Goal: Information Seeking & Learning: Check status

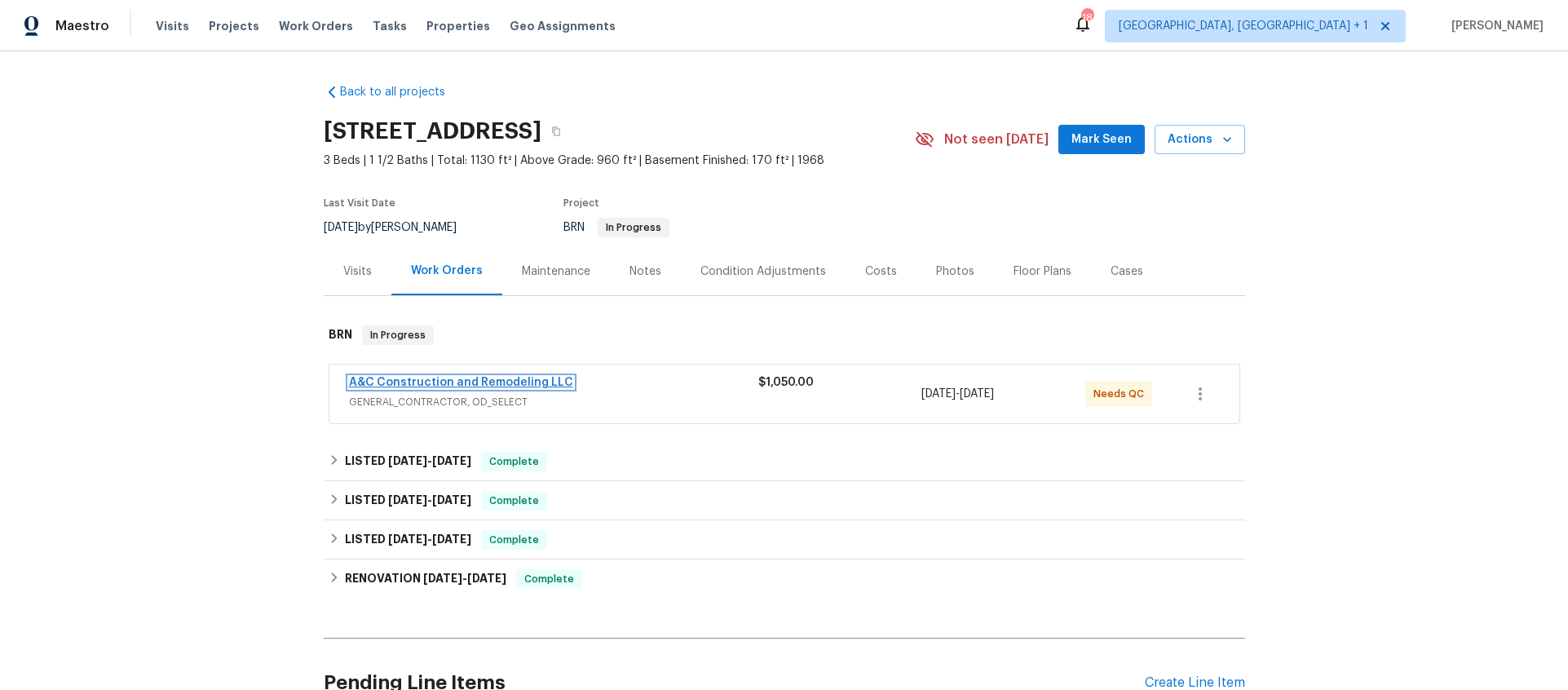
click at [451, 386] on link "A&C Construction and Remodeling LLC" at bounding box center [460, 381] width 225 height 11
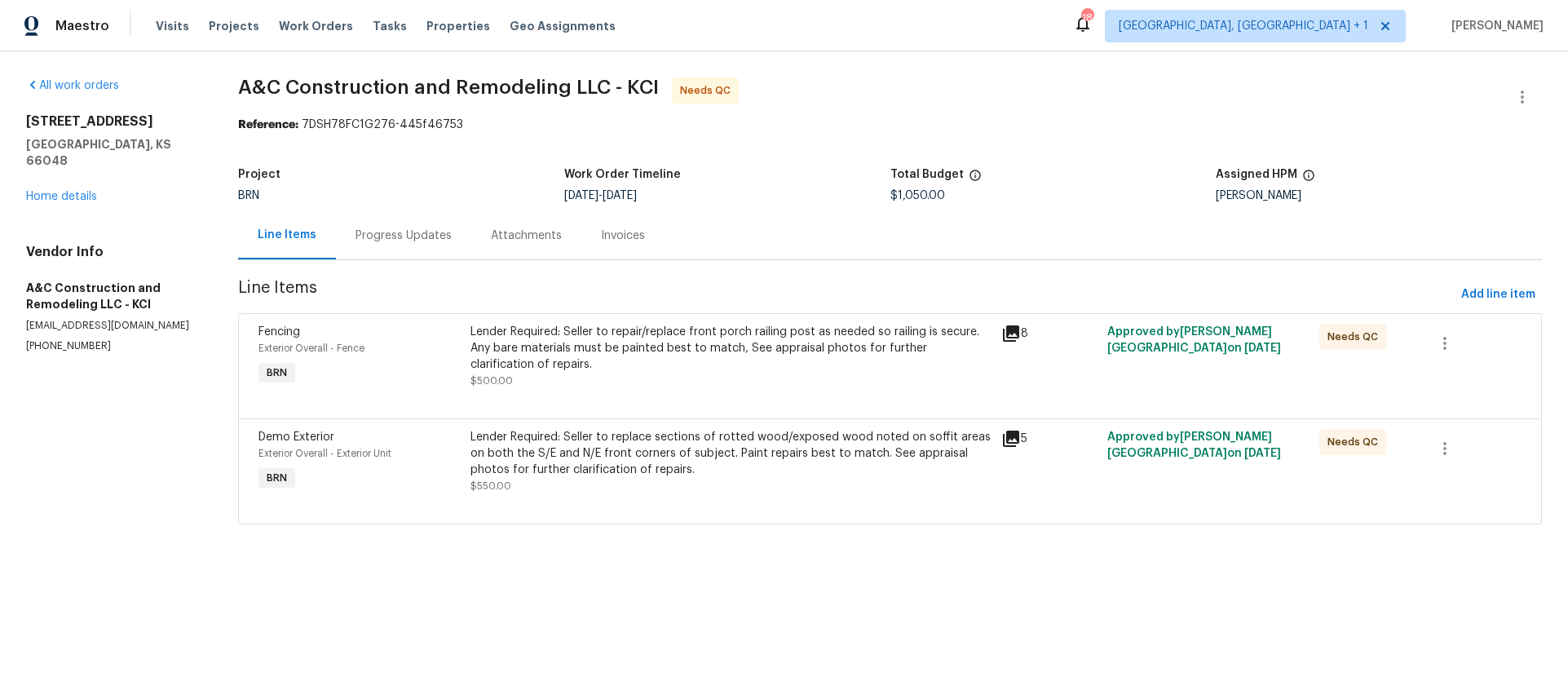
click at [431, 242] on div "Progress Updates" at bounding box center [403, 236] width 96 height 16
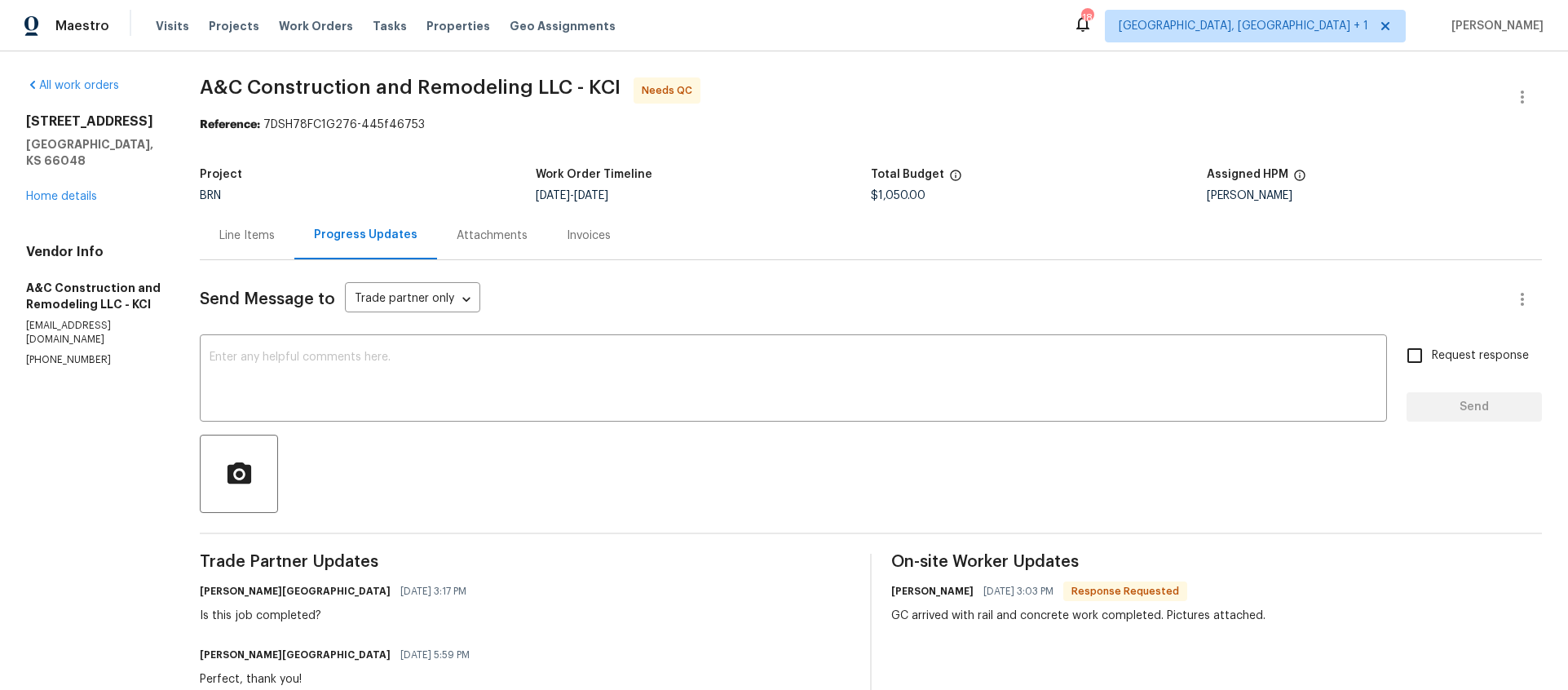
click at [248, 238] on div "Line Items" at bounding box center [248, 236] width 56 height 16
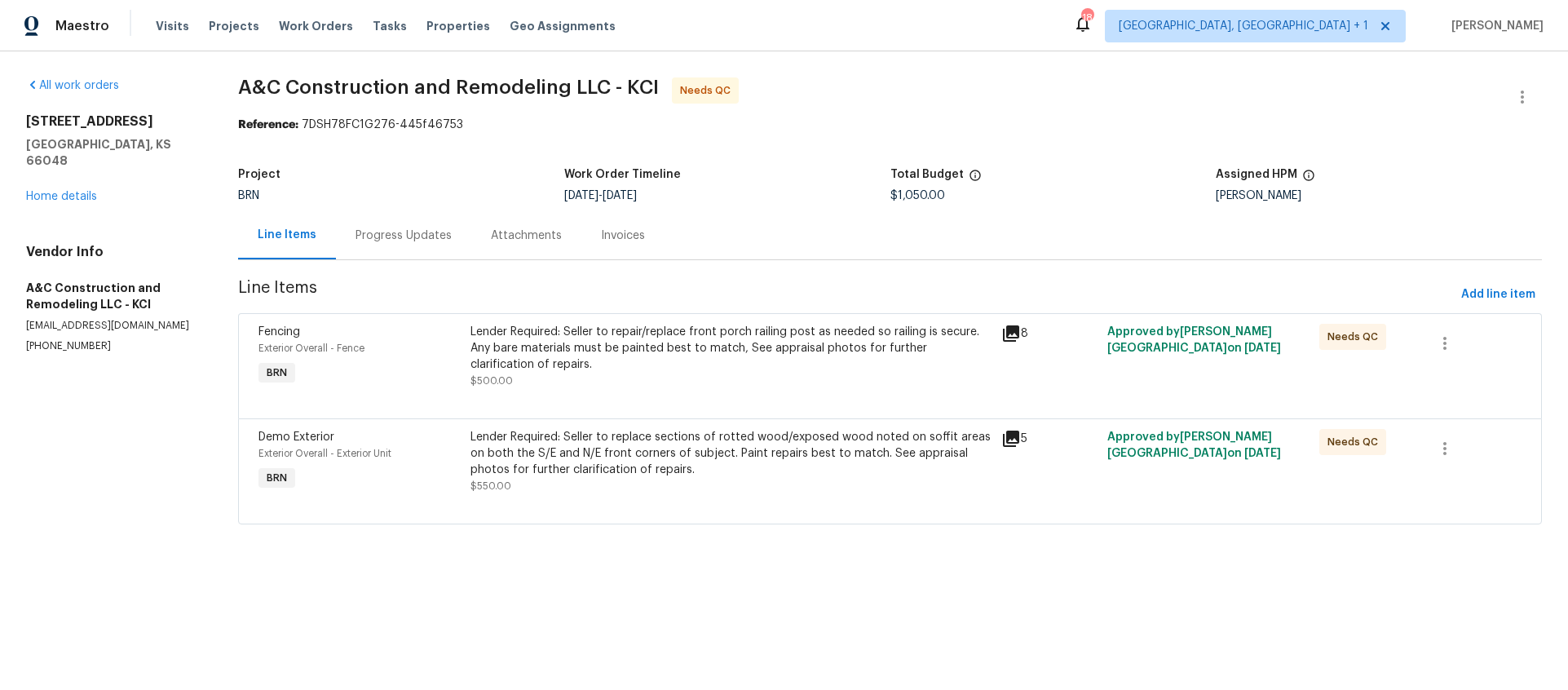
click at [883, 387] on div "Lender Required: Seller to repair/replace front porch railing post as needed so…" at bounding box center [730, 355] width 520 height 65
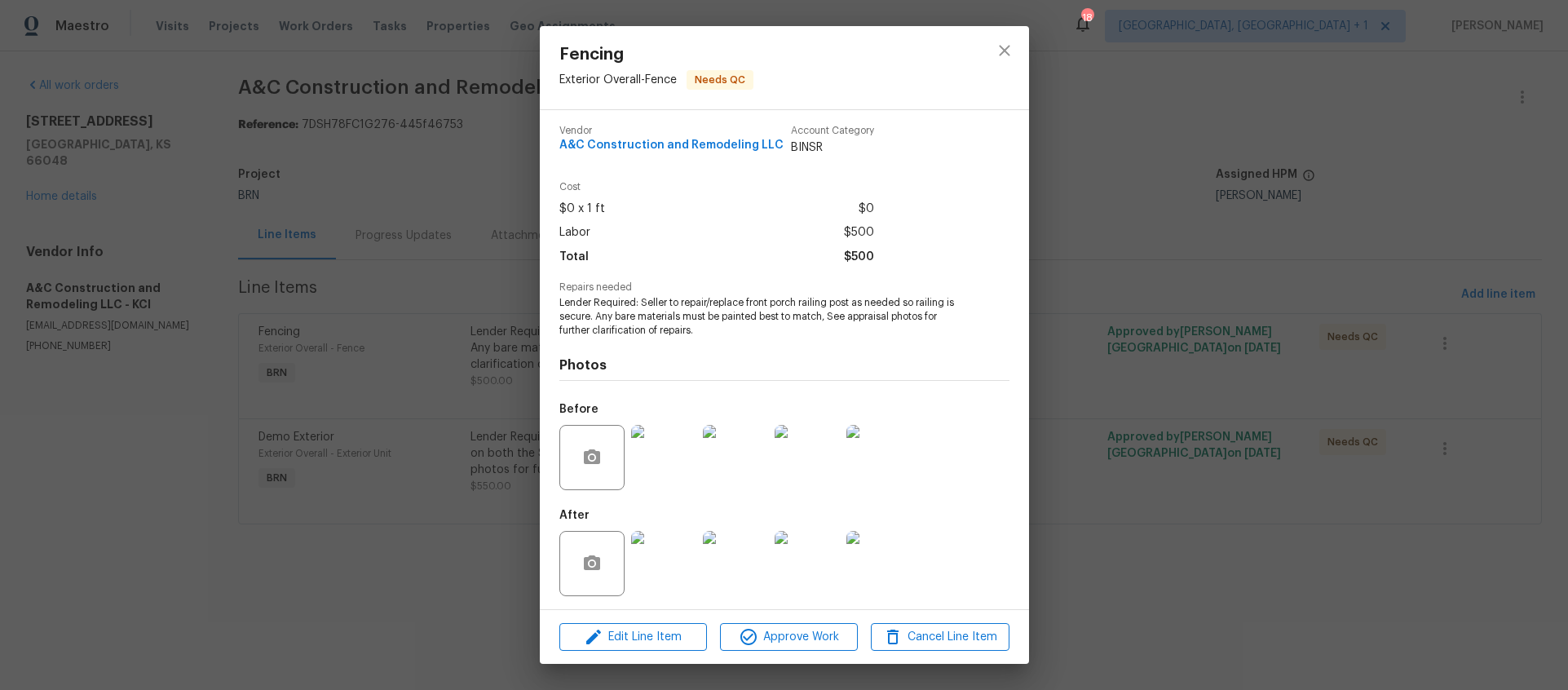
scroll to position [7, 0]
click at [669, 563] on img at bounding box center [663, 559] width 65 height 65
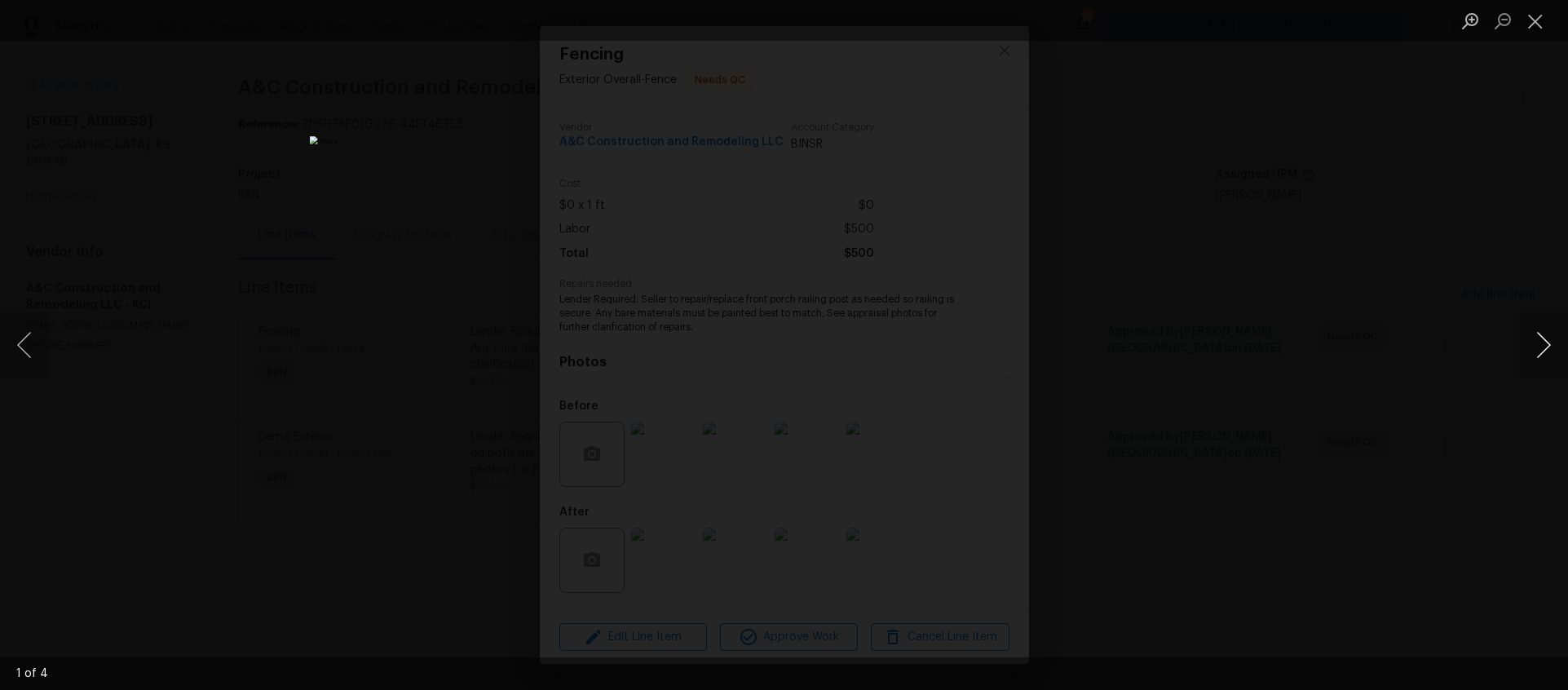
click at [1535, 336] on button "Next image" at bounding box center [1543, 345] width 49 height 65
click at [1533, 336] on button "Next image" at bounding box center [1543, 345] width 49 height 65
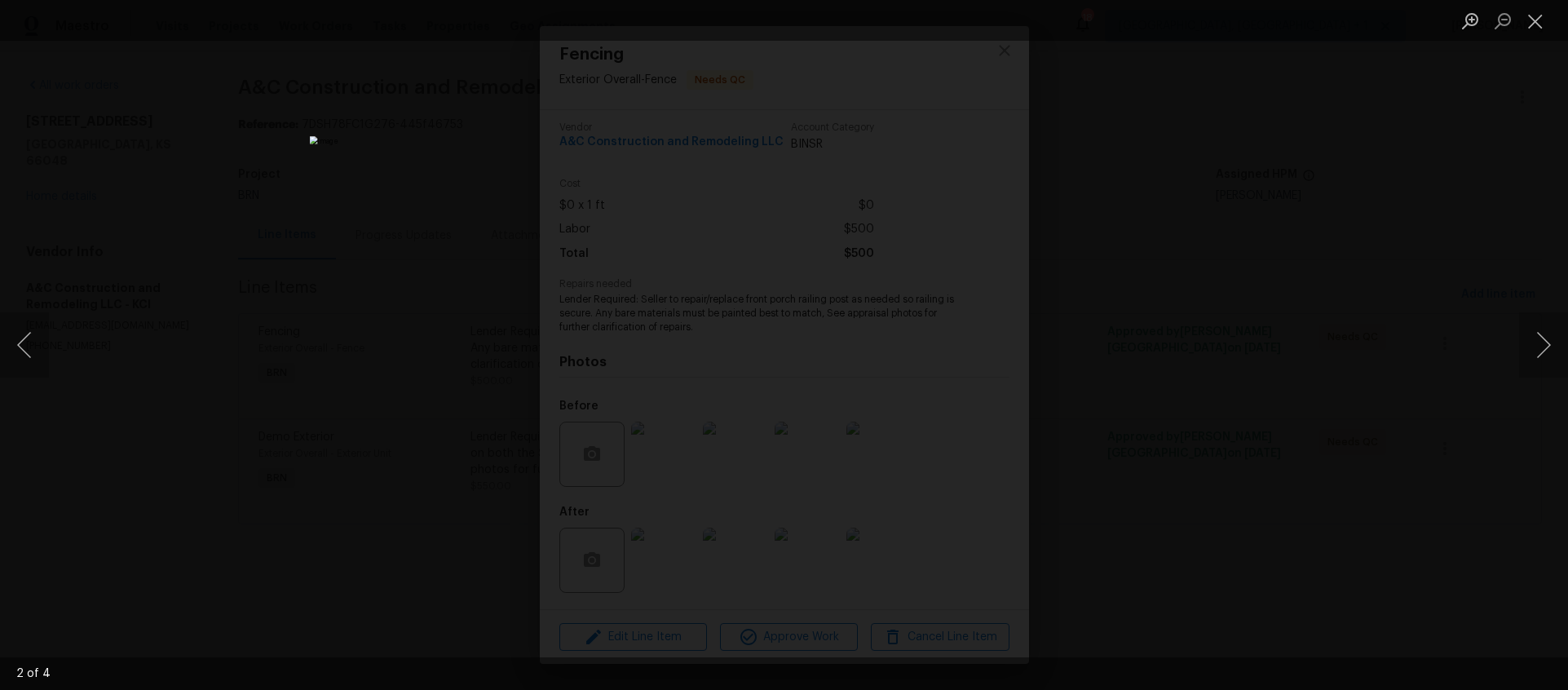
click at [1427, 351] on div "Lightbox" at bounding box center [784, 345] width 1568 height 690
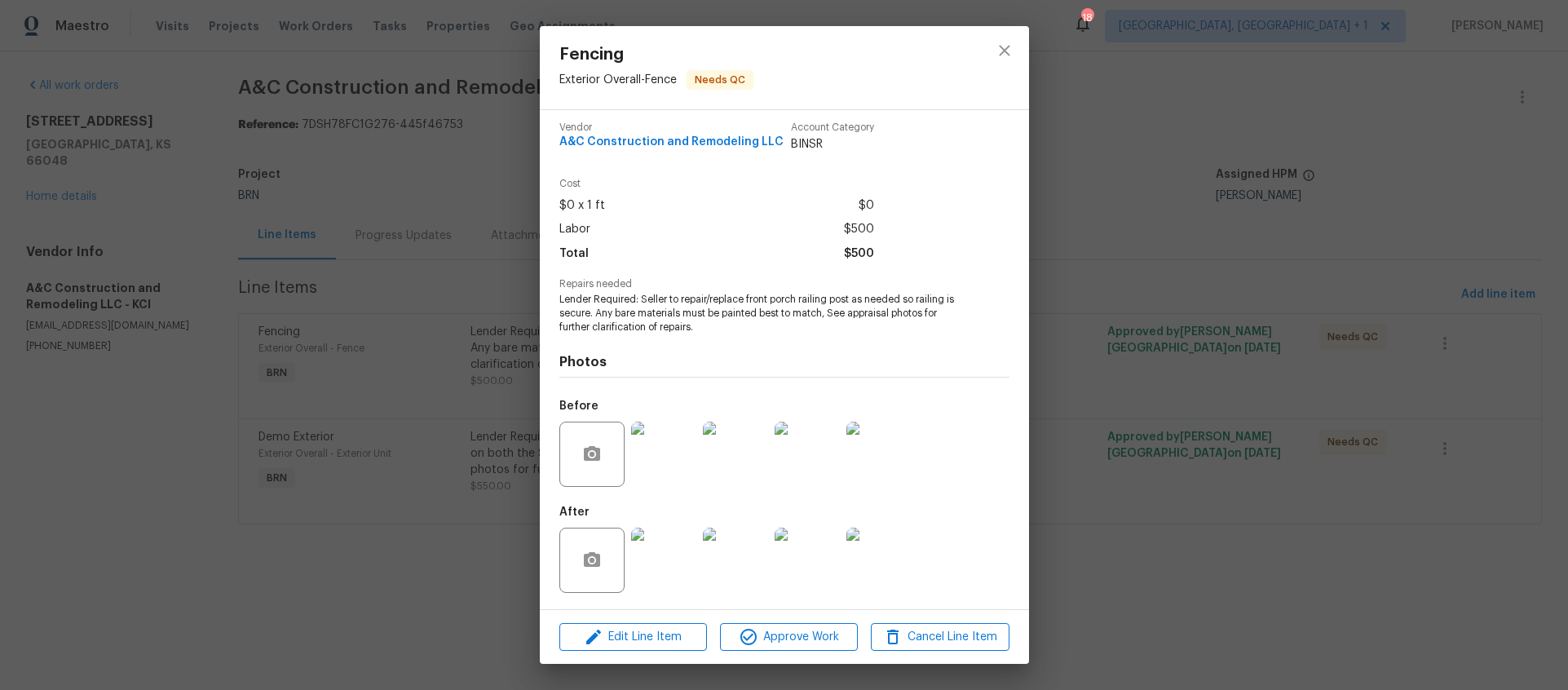
click at [871, 571] on img at bounding box center [879, 559] width 65 height 65
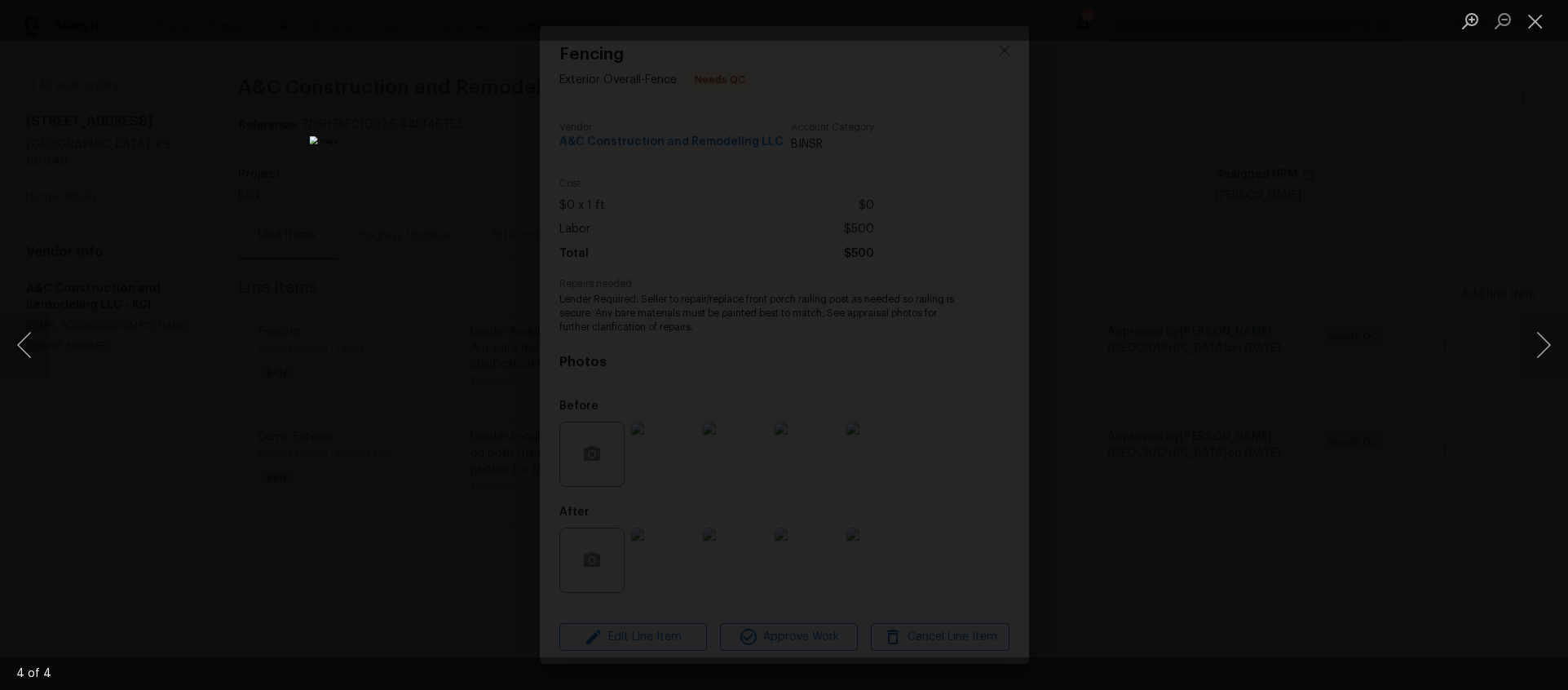
click at [339, 539] on div "Lightbox" at bounding box center [784, 345] width 1568 height 690
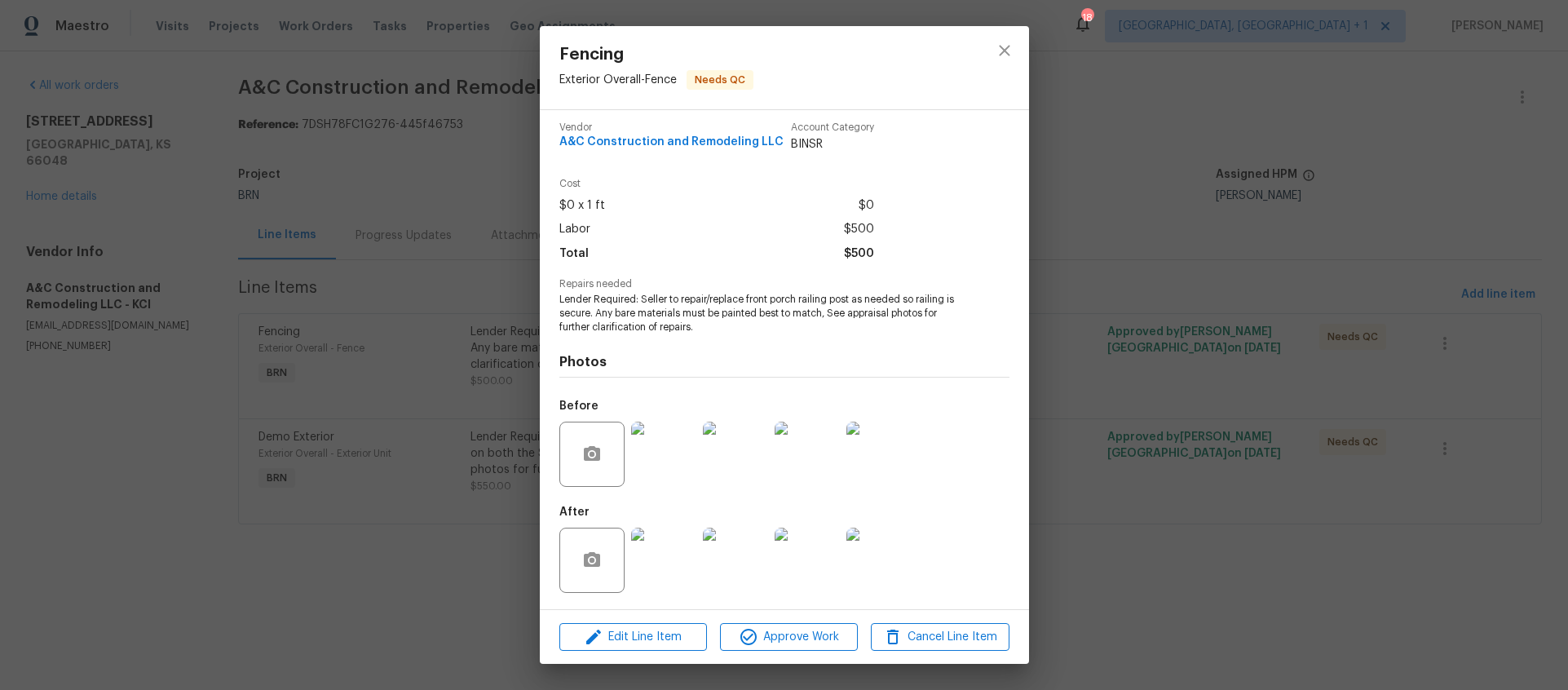
click at [814, 566] on img at bounding box center [807, 559] width 65 height 65
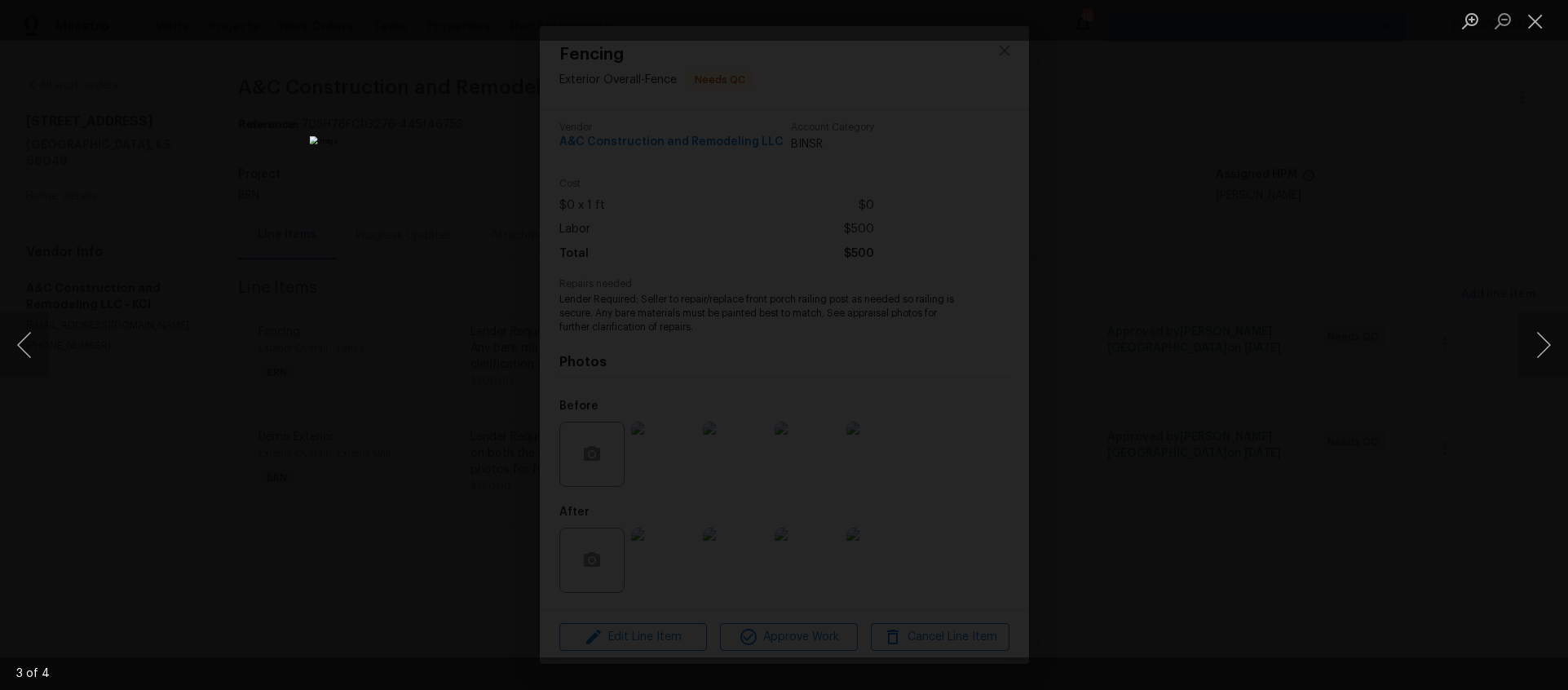
click at [368, 546] on div "Lightbox" at bounding box center [784, 345] width 1568 height 690
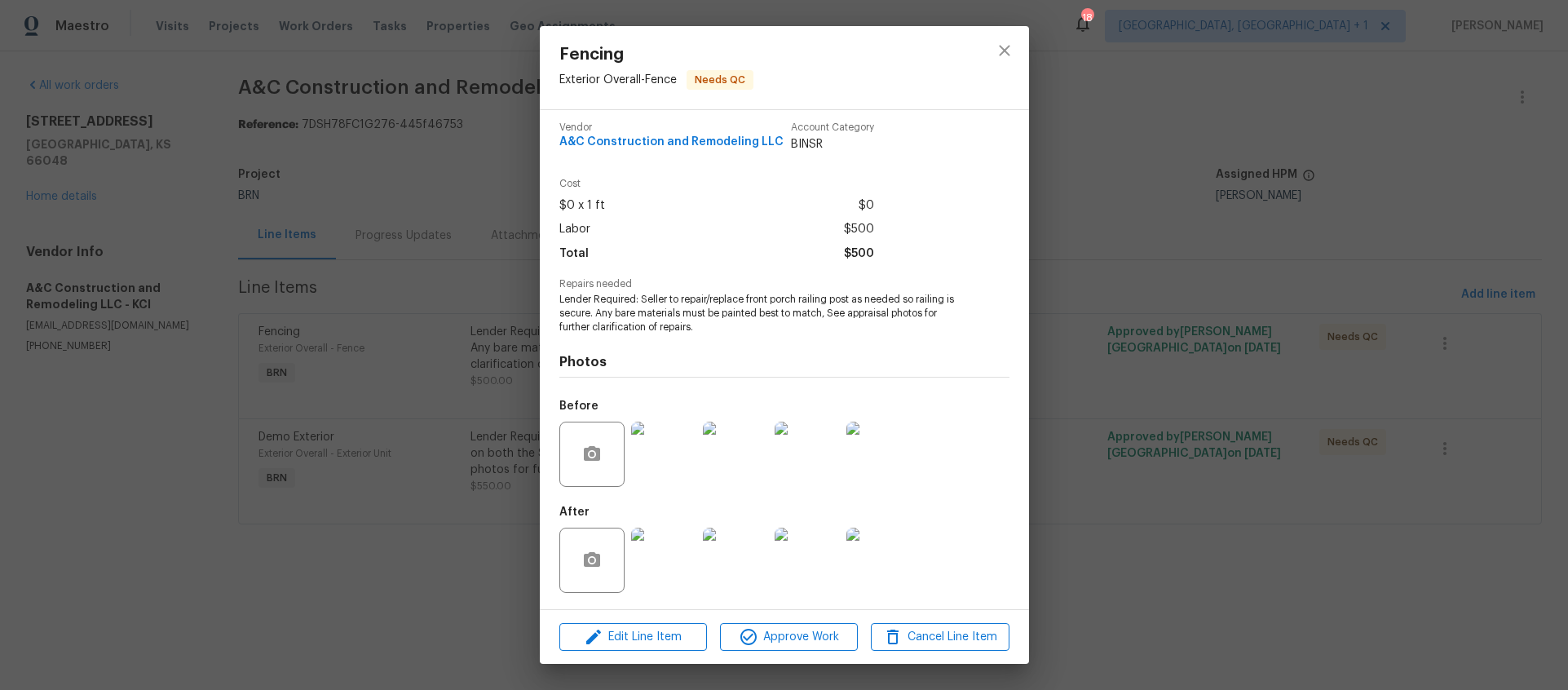
click at [328, 531] on div "Fencing Exterior Overall - Fence Needs QC Vendor A&C Construction and Remodelin…" at bounding box center [784, 345] width 1568 height 690
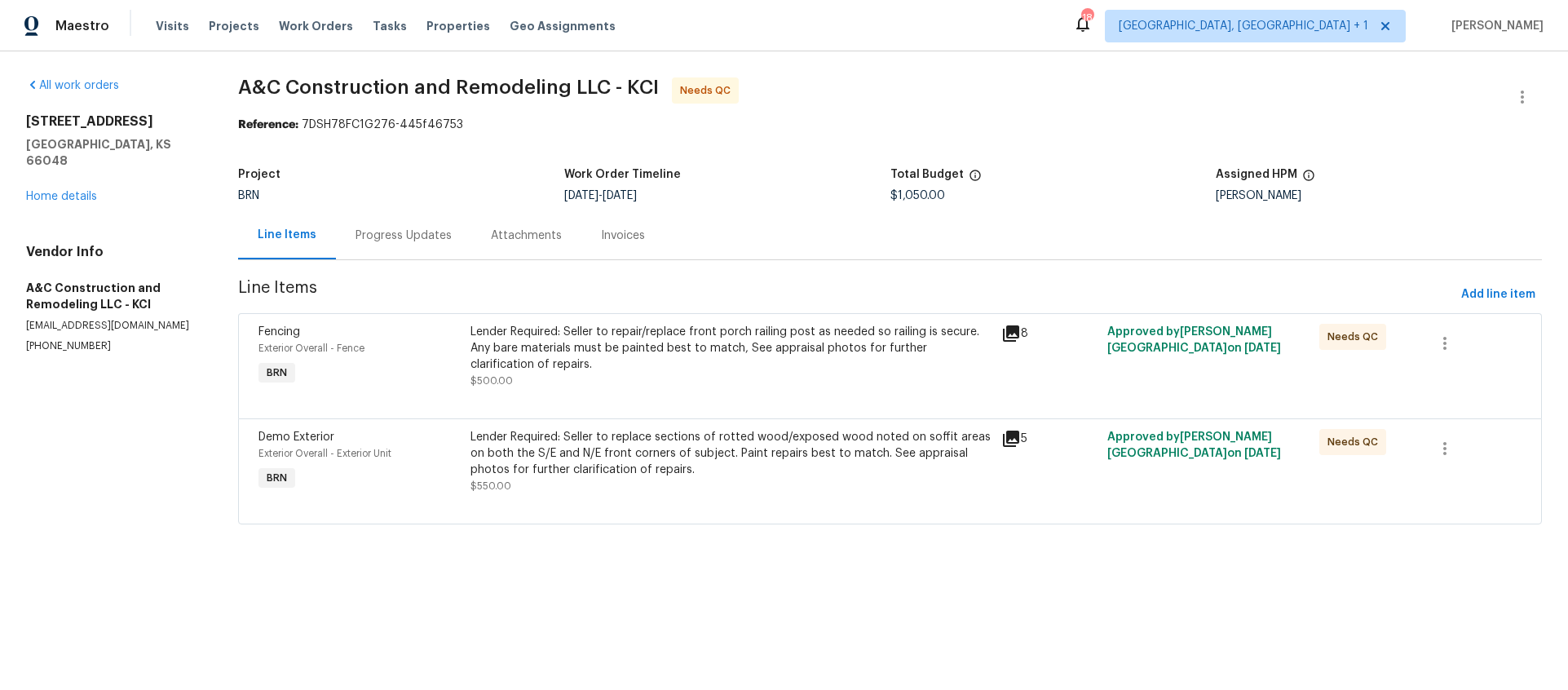
click at [975, 464] on div "Lender Required: Seller to replace sections of rotted wood/exposed wood noted o…" at bounding box center [730, 452] width 520 height 49
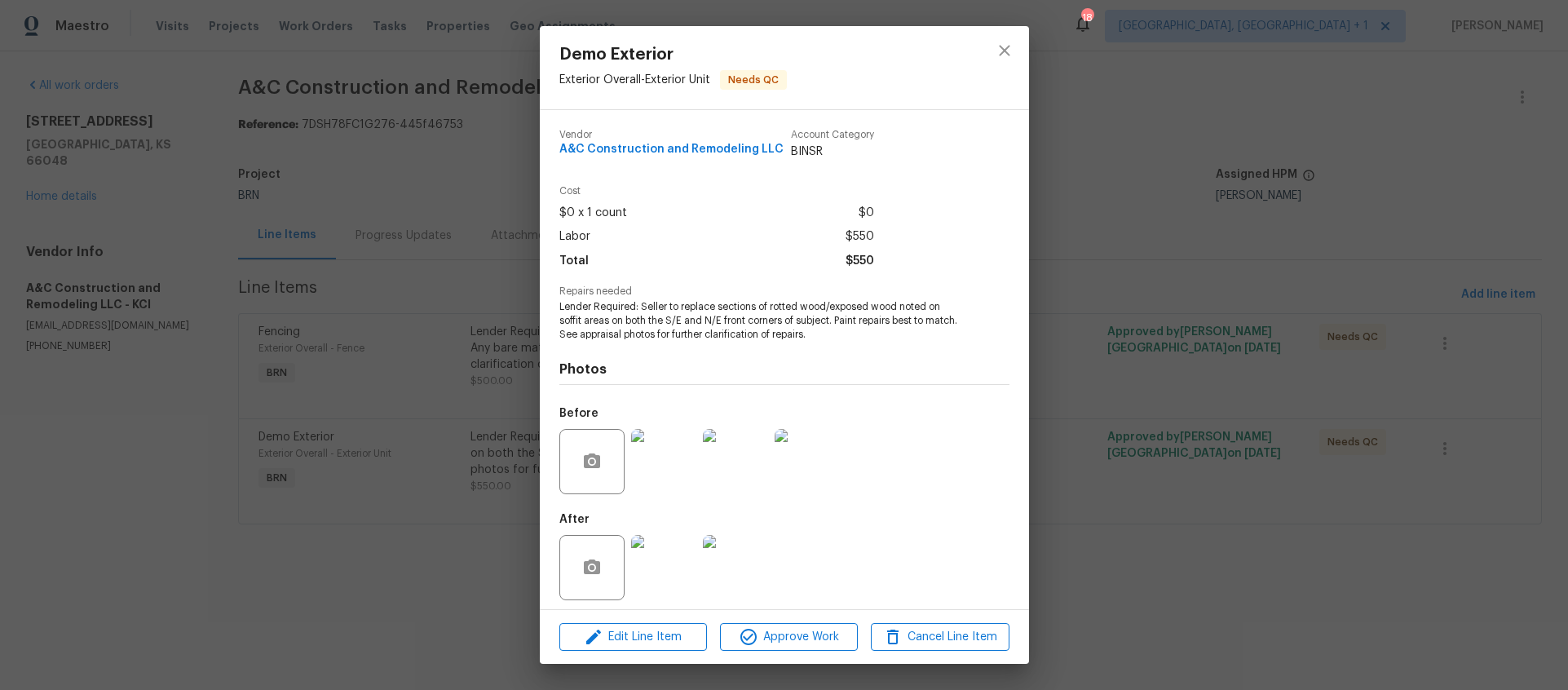
click at [668, 587] on img at bounding box center [663, 567] width 65 height 65
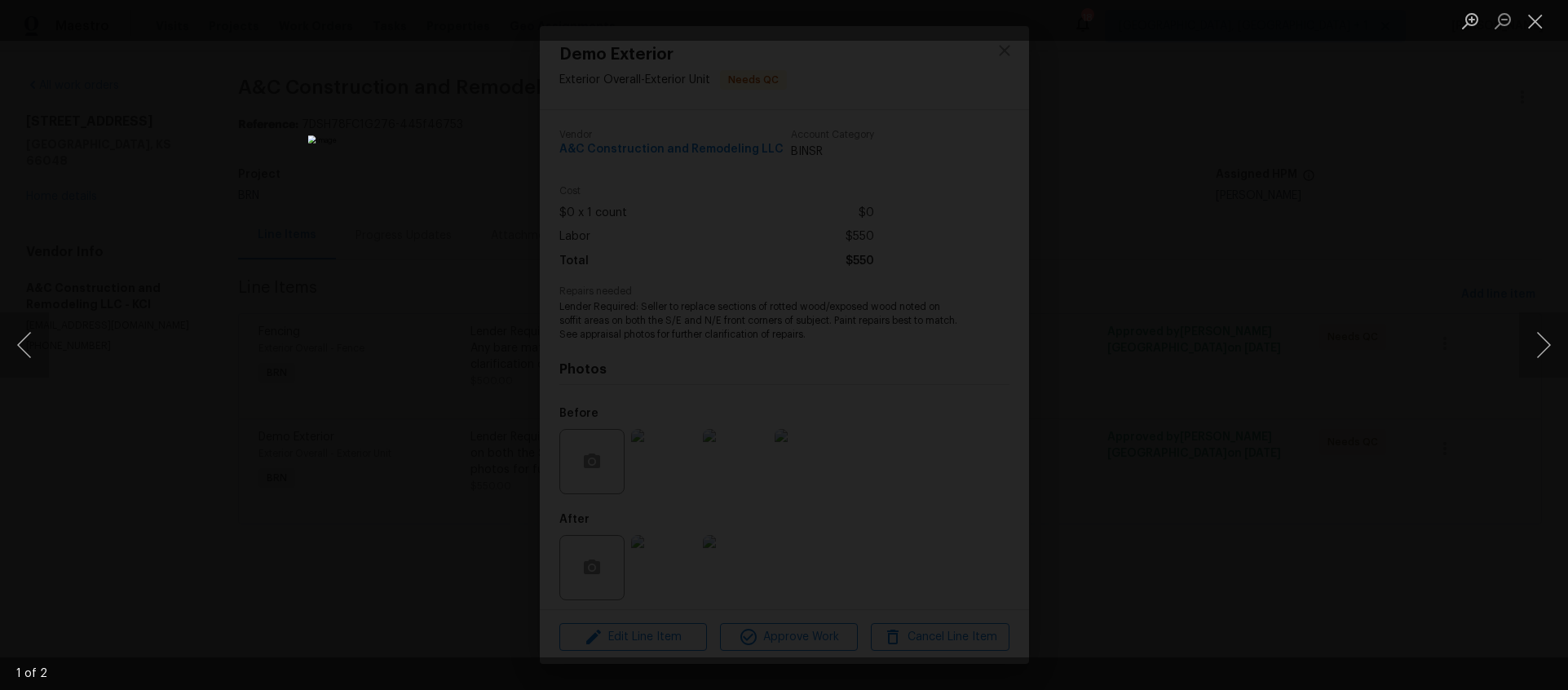
click at [368, 397] on div "Lightbox" at bounding box center [784, 345] width 1568 height 690
click at [376, 511] on div "Lightbox" at bounding box center [784, 345] width 1568 height 690
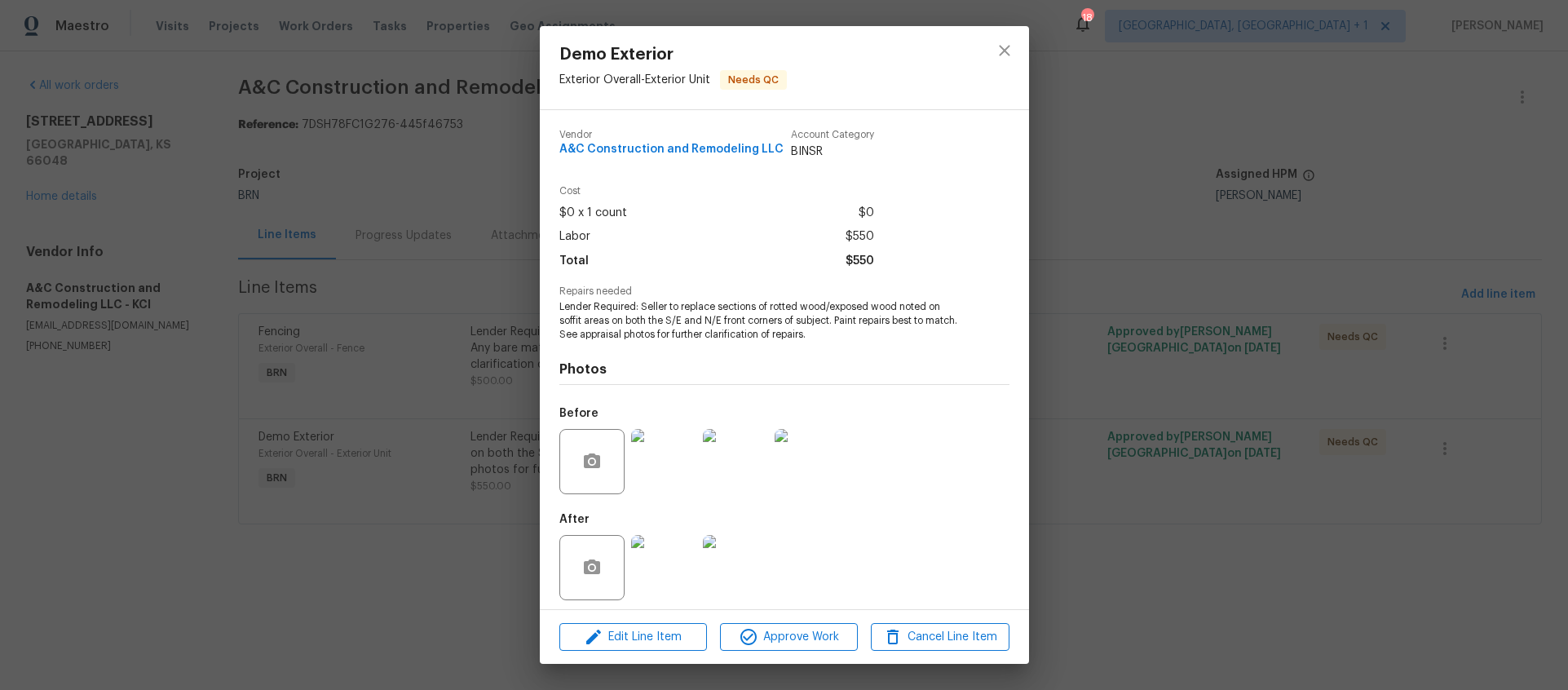
click at [640, 472] on img at bounding box center [663, 460] width 65 height 65
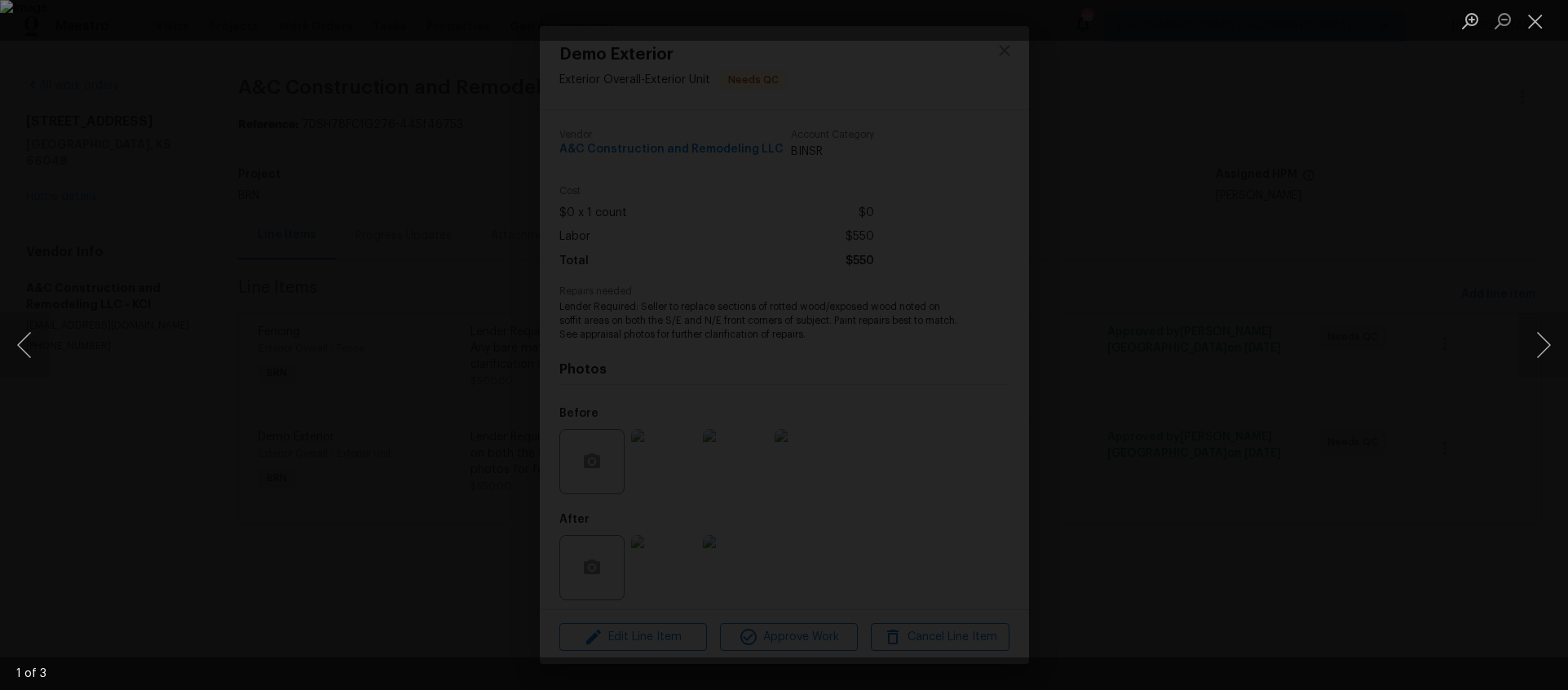
click at [1185, 494] on div "Lightbox" at bounding box center [784, 345] width 1568 height 690
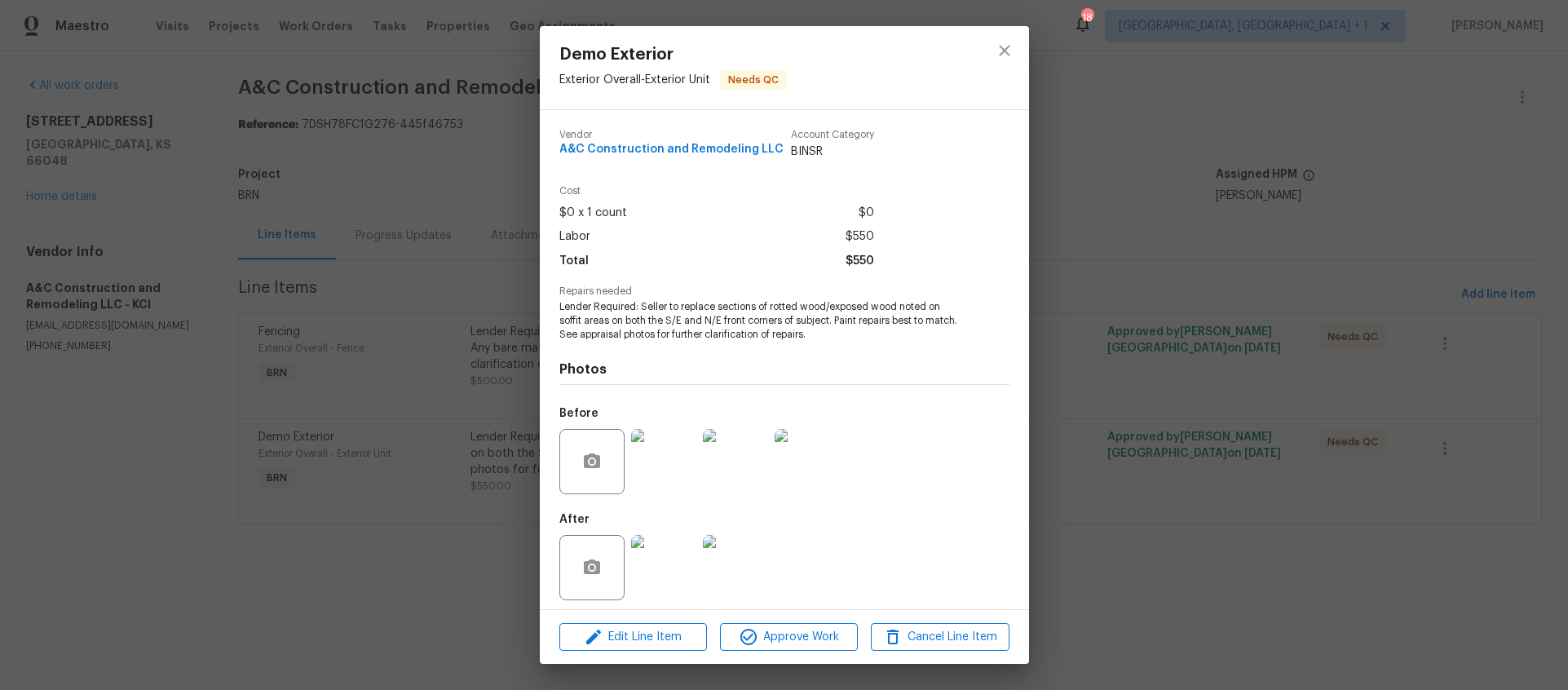
click at [631, 575] on img at bounding box center [663, 567] width 65 height 65
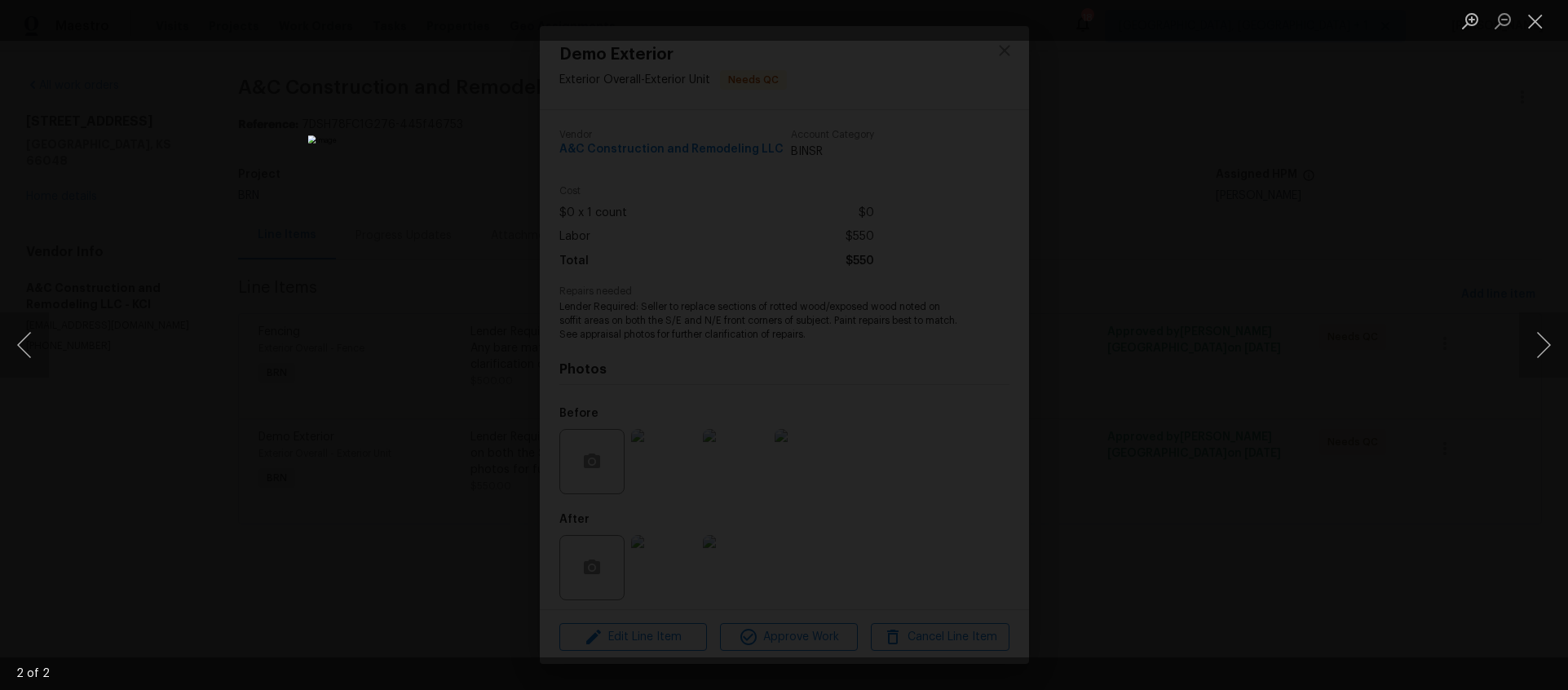
click at [376, 192] on div "Lightbox" at bounding box center [784, 345] width 1568 height 690
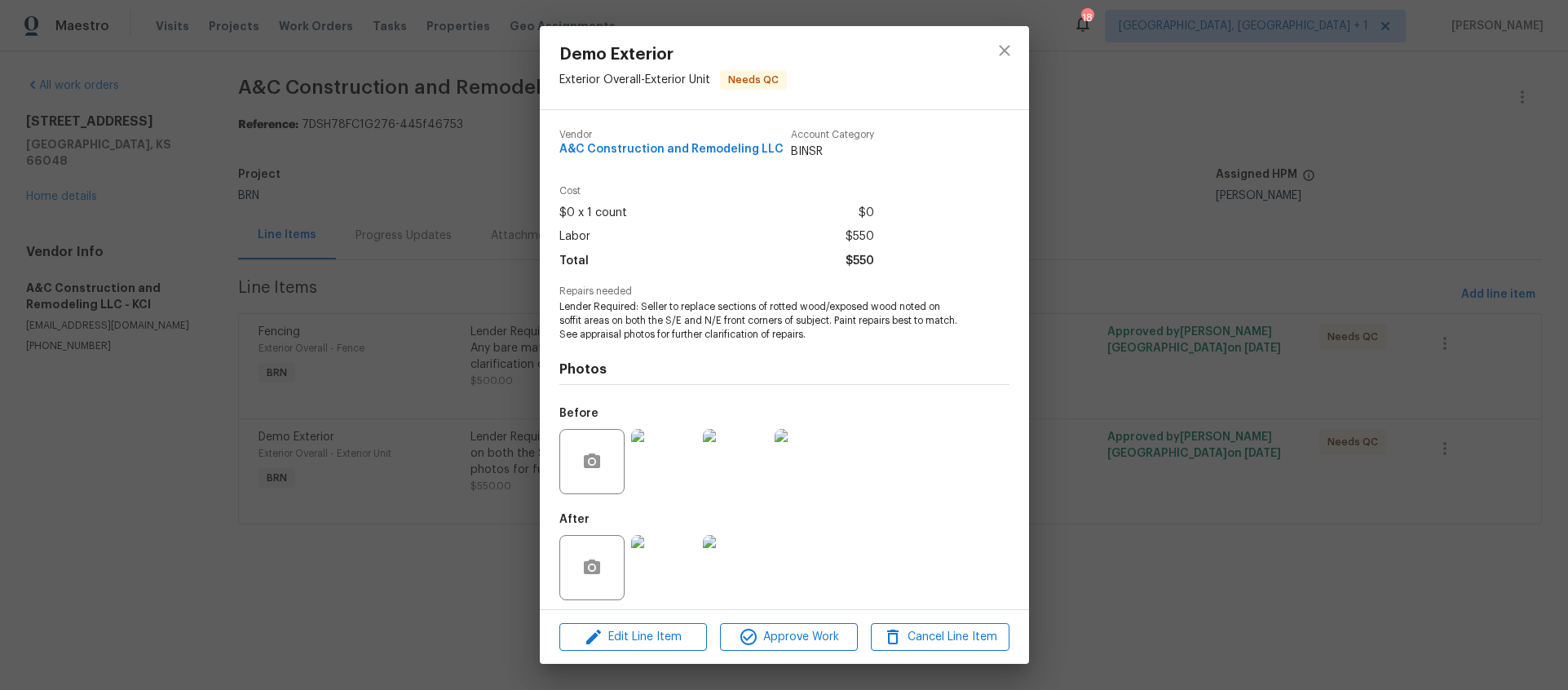
click at [740, 566] on img at bounding box center [735, 567] width 65 height 65
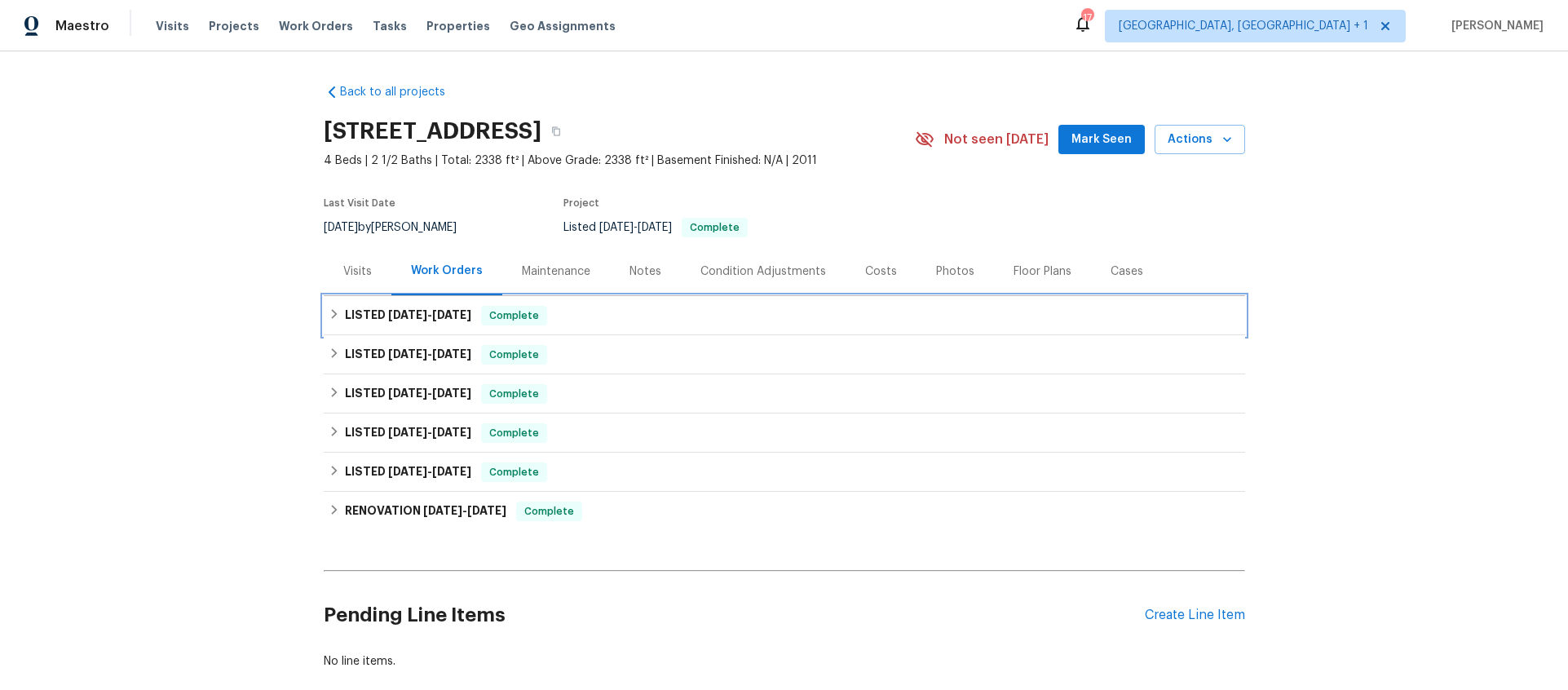
click at [345, 323] on h6 "LISTED [DATE] - [DATE]" at bounding box center [407, 316] width 127 height 20
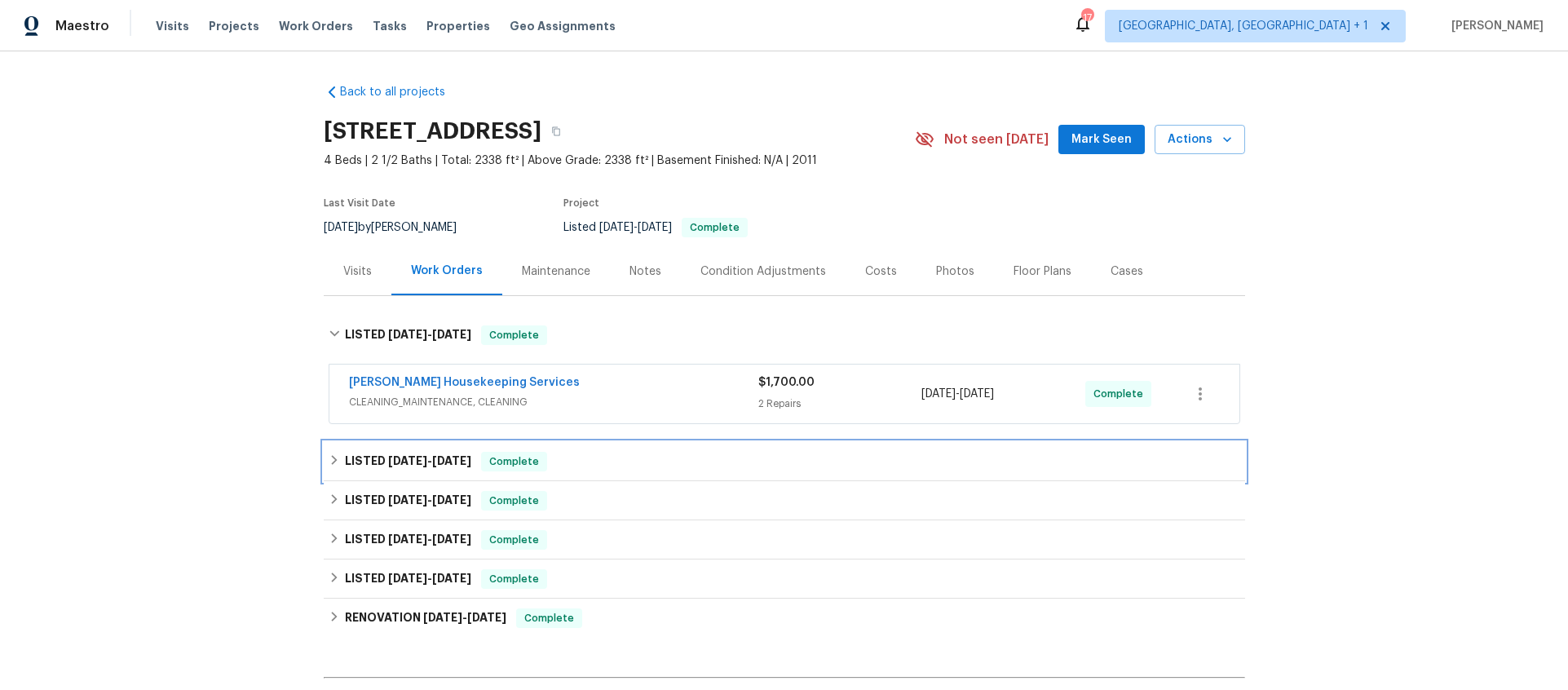
click at [329, 460] on icon at bounding box center [334, 459] width 11 height 11
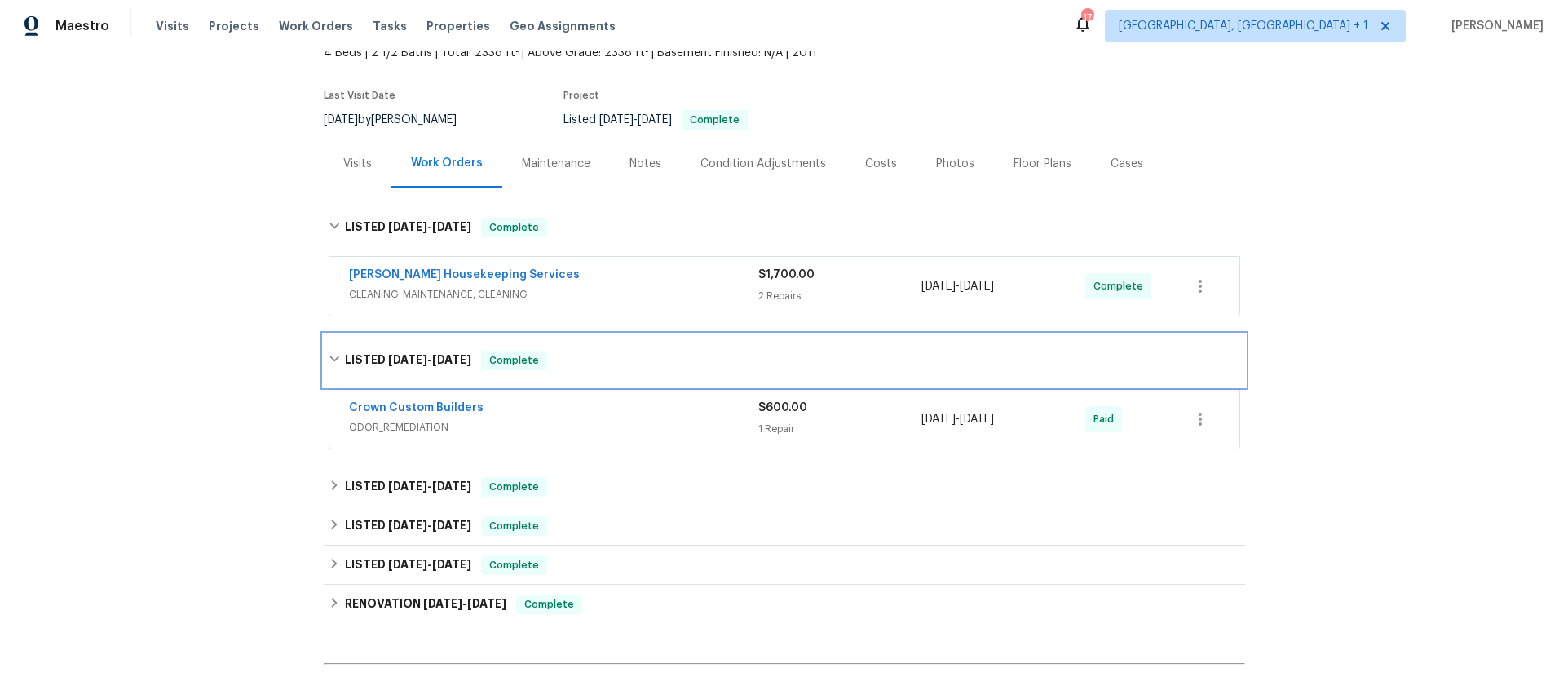
scroll to position [127, 0]
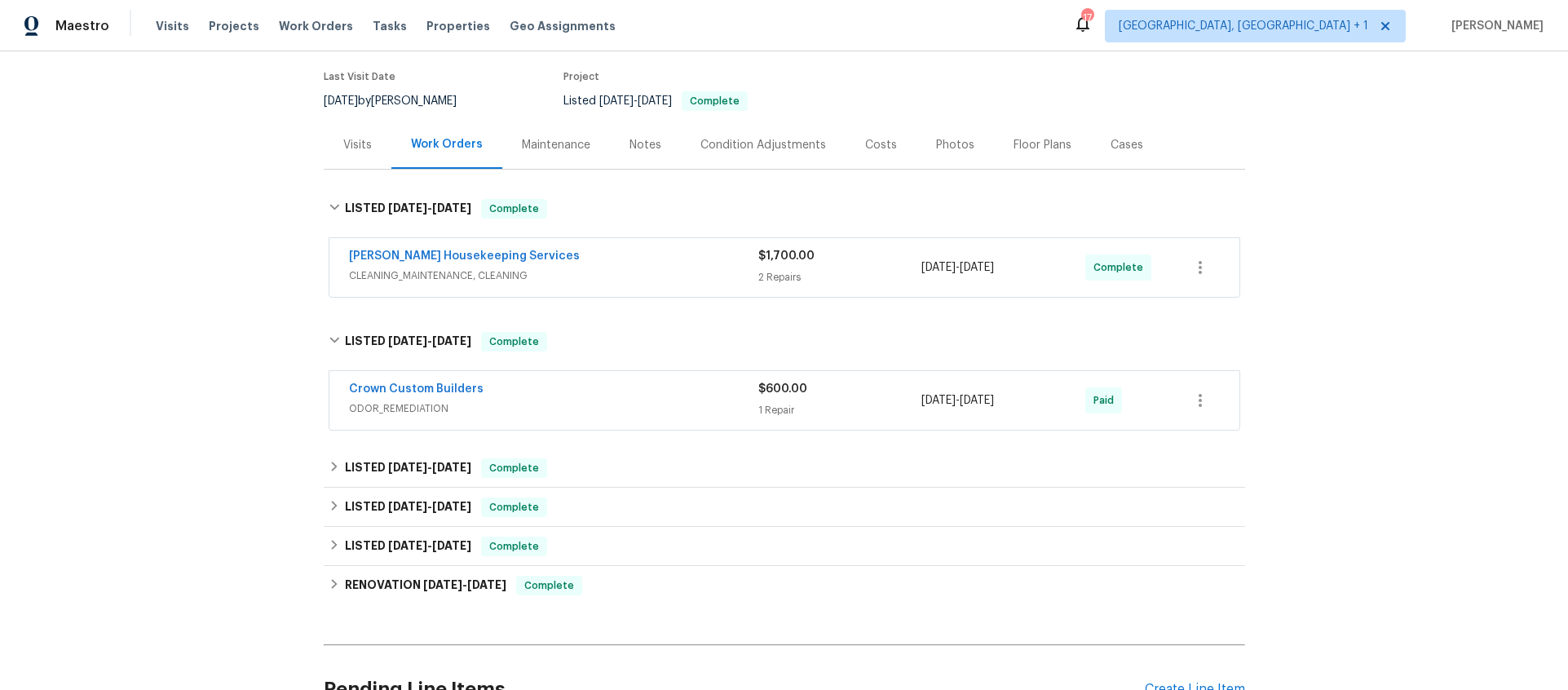
click at [315, 473] on div "Back to all projects [STREET_ADDRESS] 4 Beds | 2 1/2 Baths | Total: 2338 ft² | …" at bounding box center [784, 369] width 1568 height 638
click at [324, 471] on div "LISTED [DATE] - [DATE] Complete" at bounding box center [784, 467] width 922 height 39
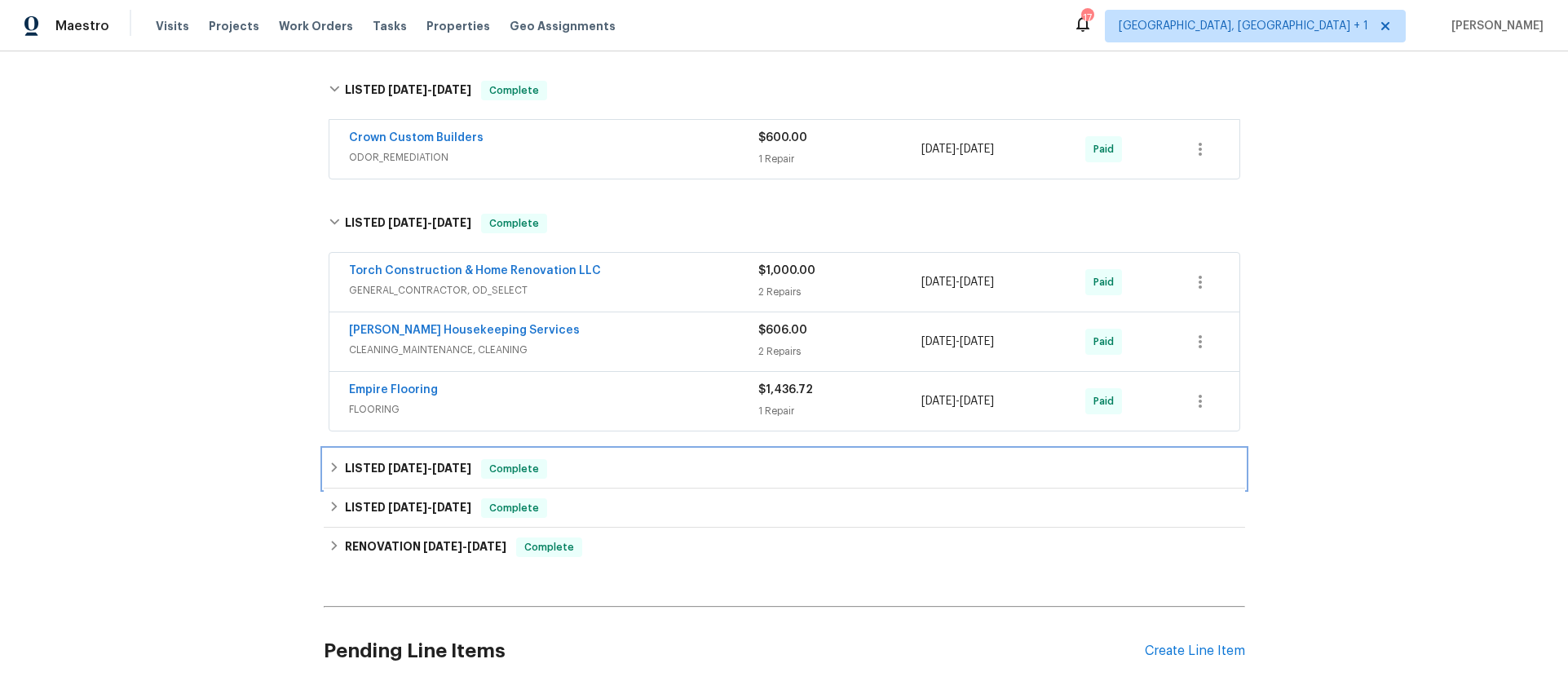
click at [329, 474] on div "LISTED [DATE] - [DATE] Complete" at bounding box center [784, 469] width 912 height 20
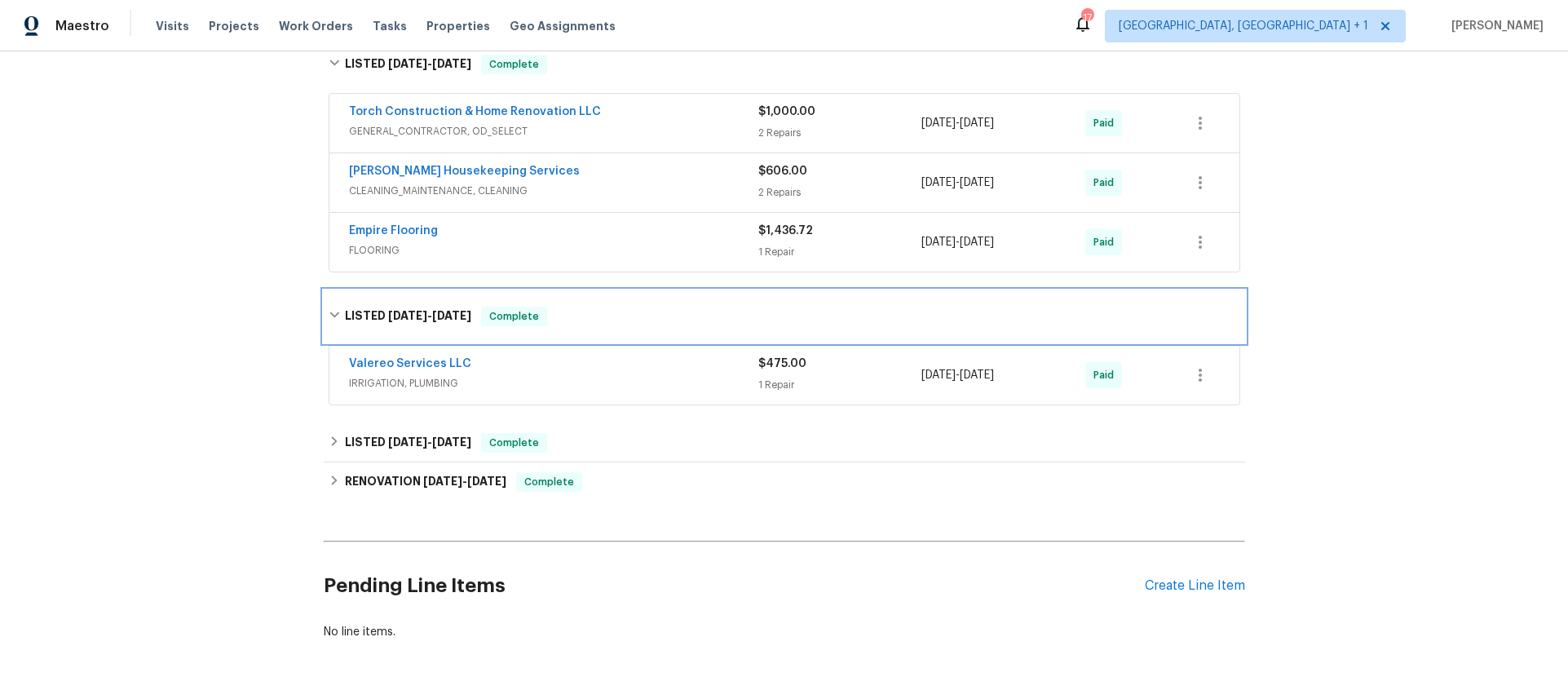
scroll to position [610, 0]
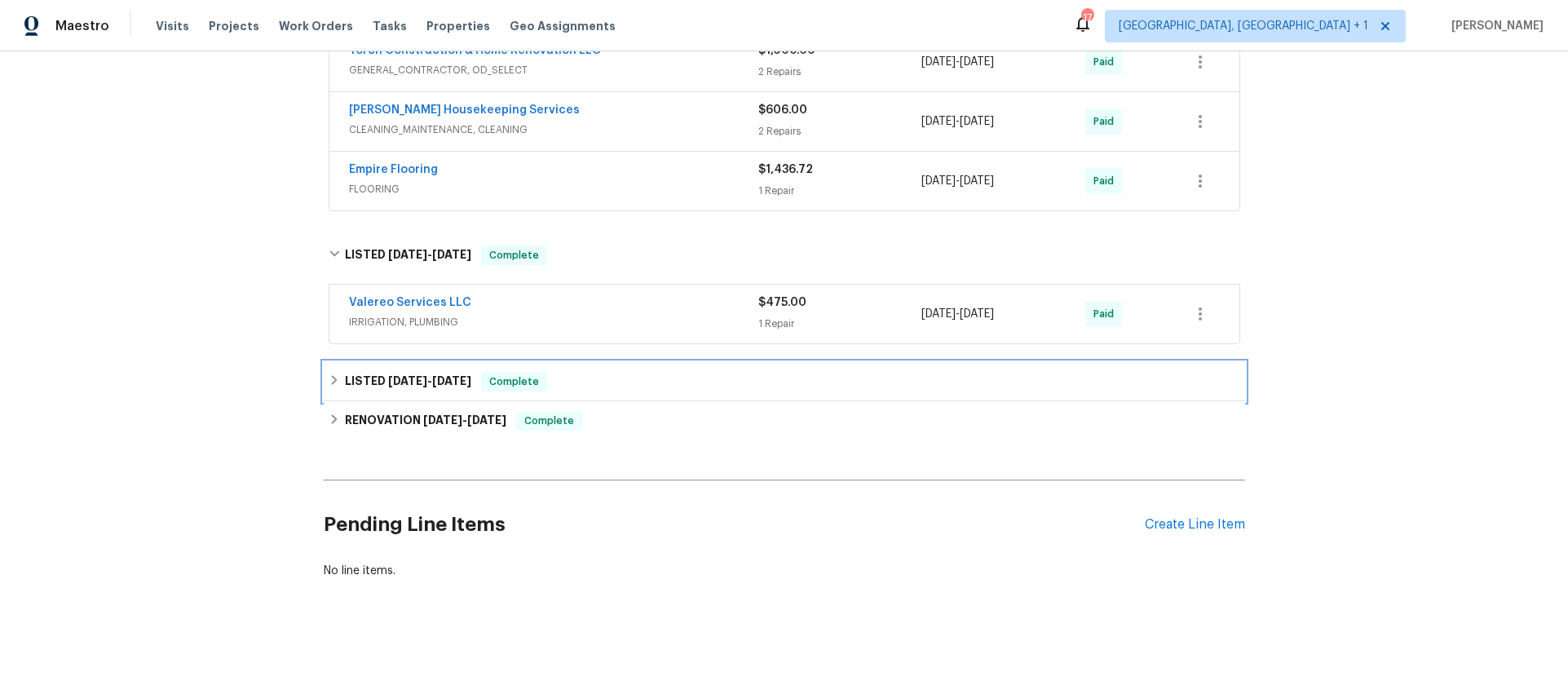
click at [336, 374] on div "LISTED [DATE] - [DATE] Complete" at bounding box center [784, 381] width 912 height 20
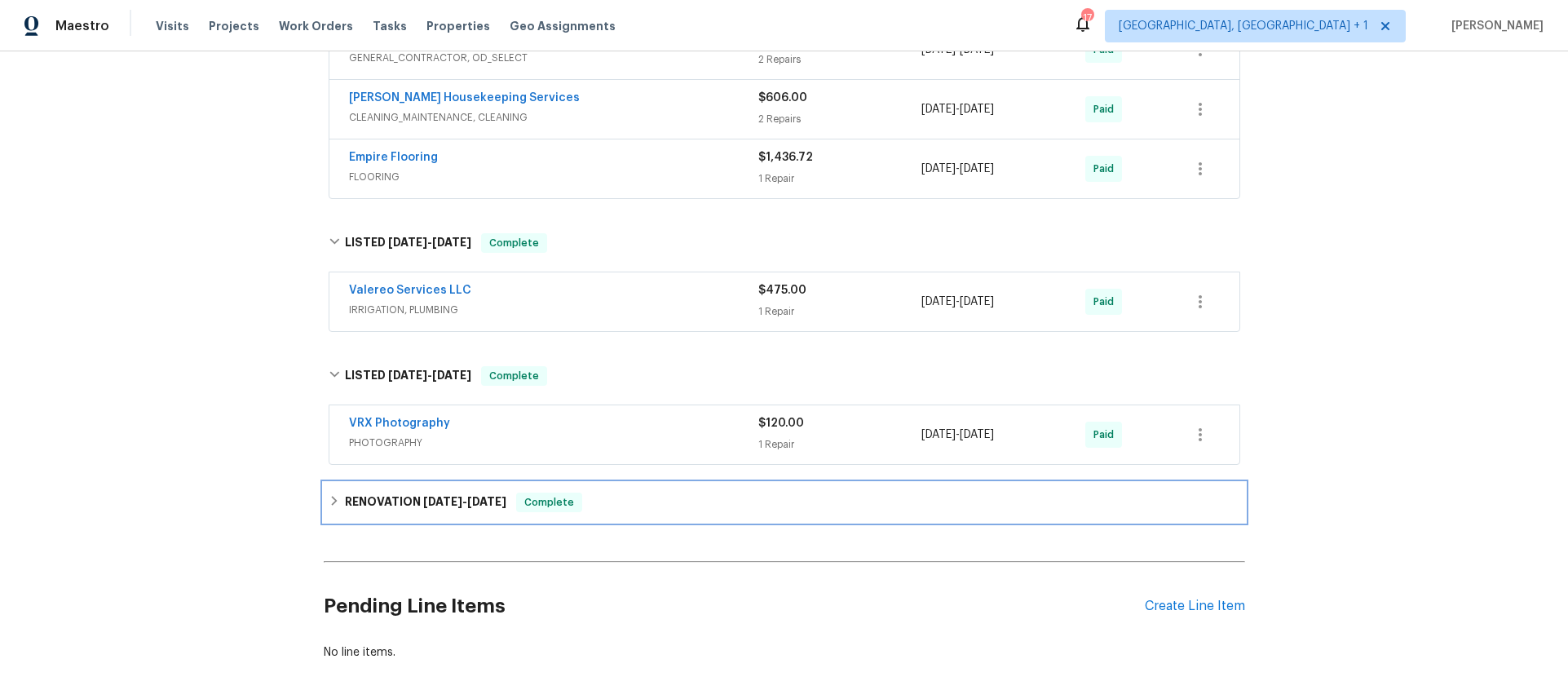
click at [335, 497] on div "RENOVATION [DATE] - [DATE] Complete" at bounding box center [784, 502] width 912 height 20
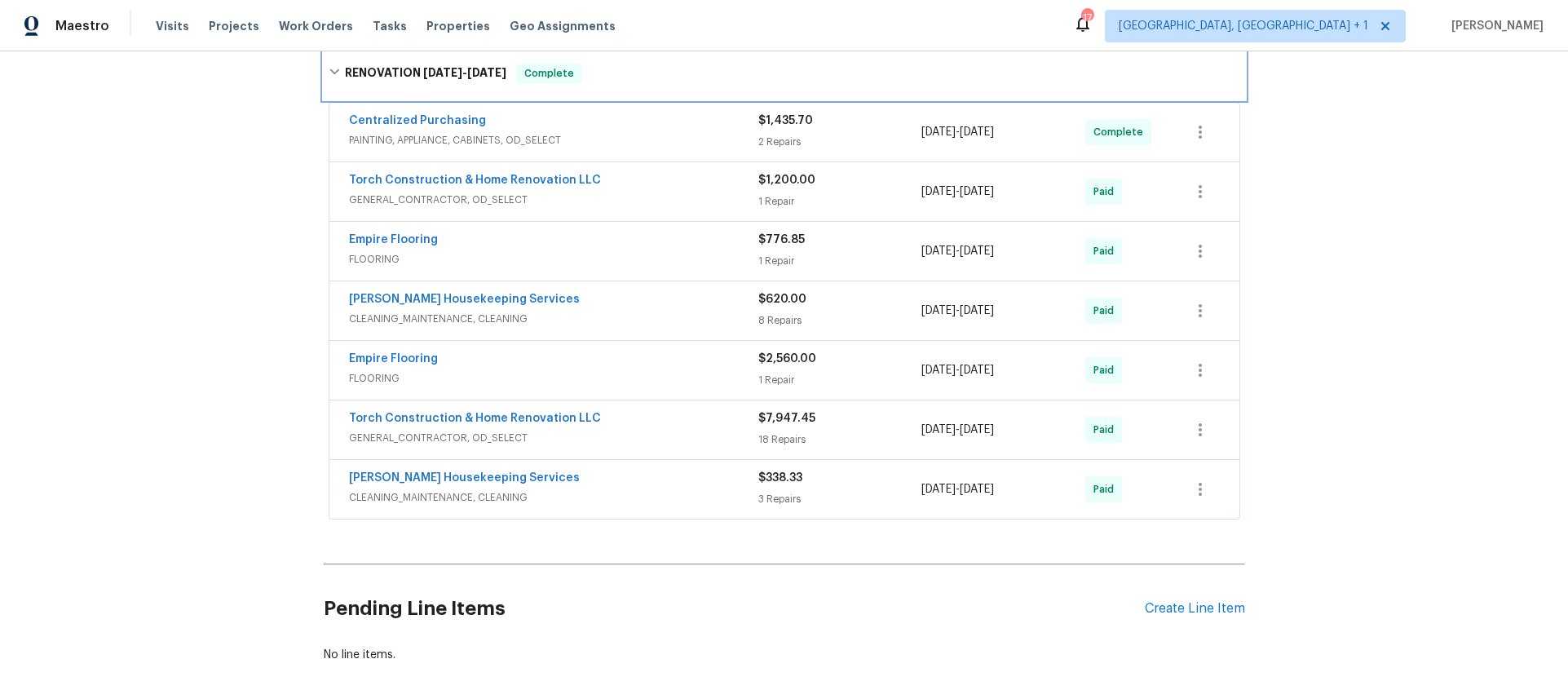
scroll to position [1141, 0]
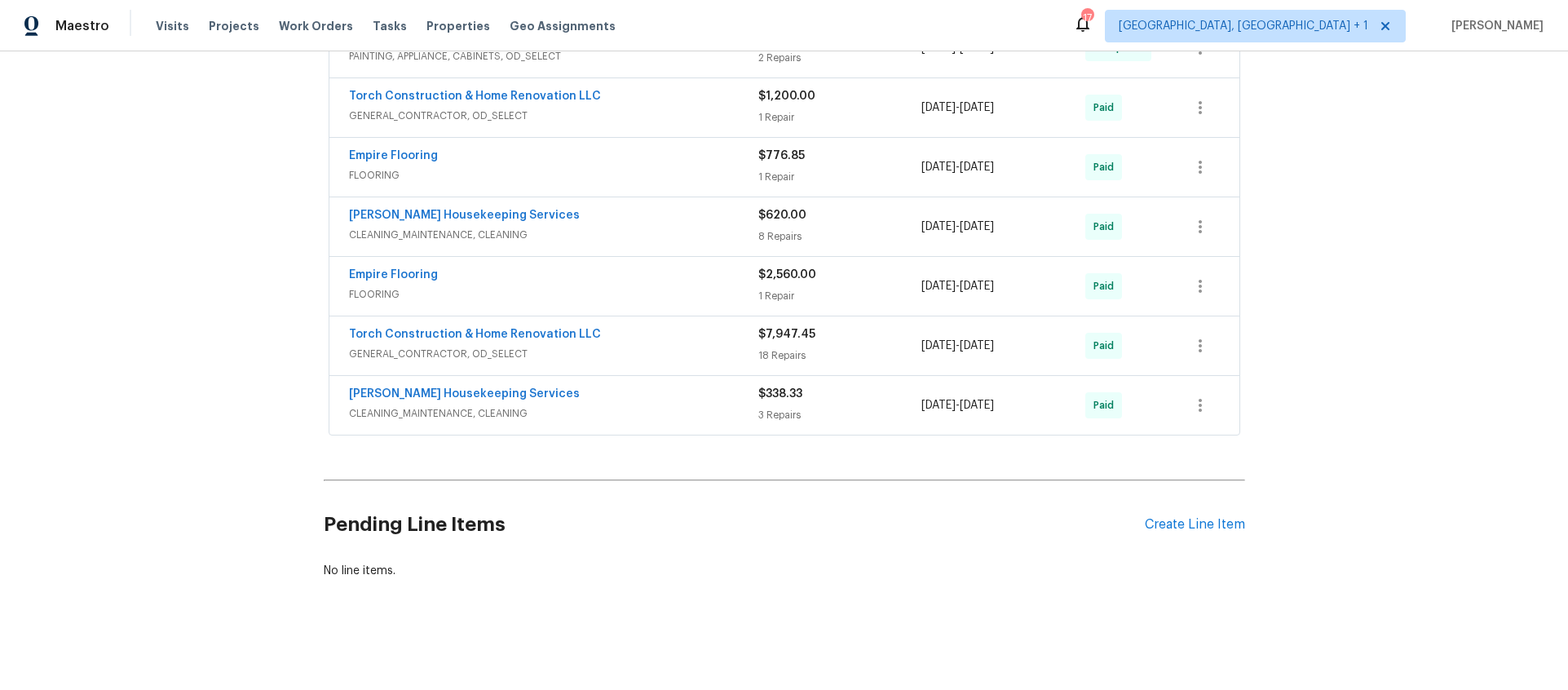
click at [563, 385] on div "[PERSON_NAME] Housekeeping Services" at bounding box center [553, 395] width 409 height 20
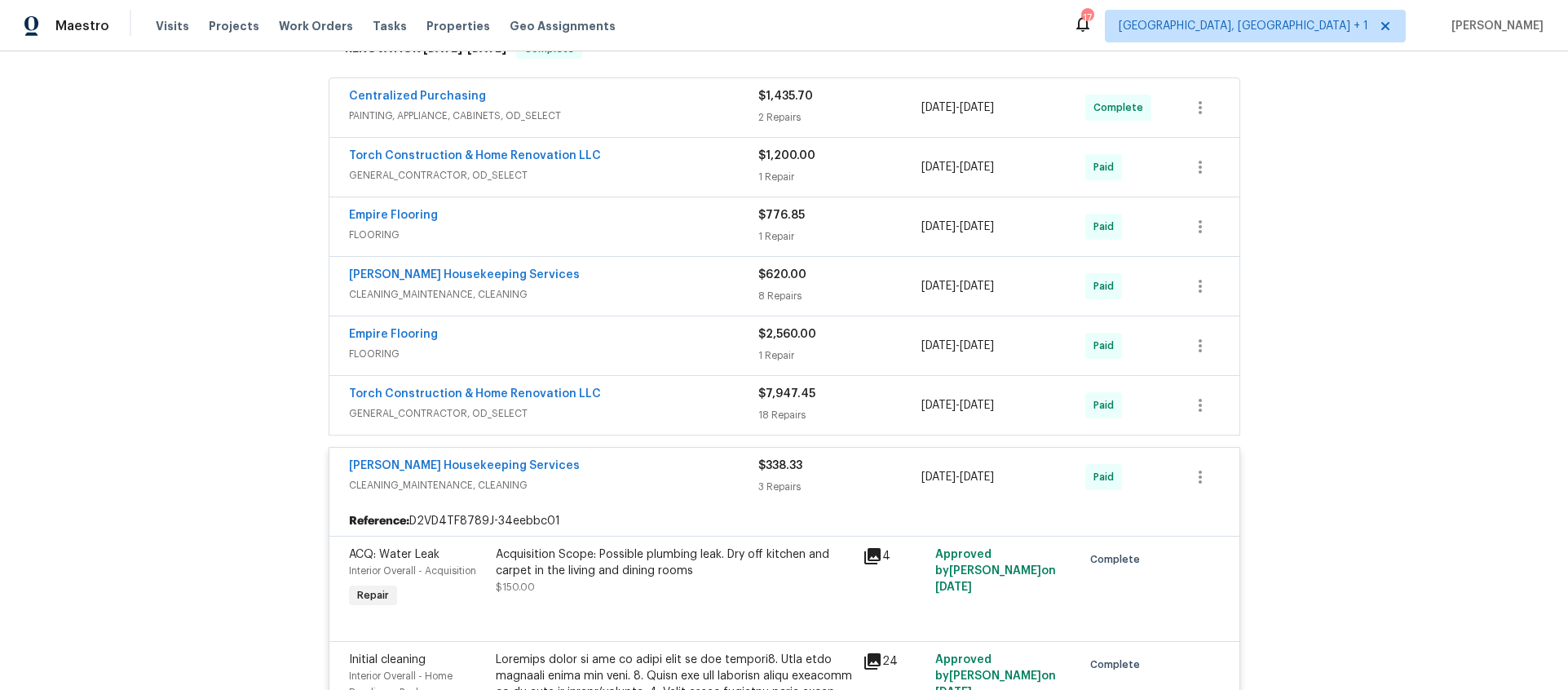
scroll to position [1072, 0]
click at [623, 400] on div "Torch Construction & Home Renovation LLC" at bounding box center [553, 393] width 409 height 20
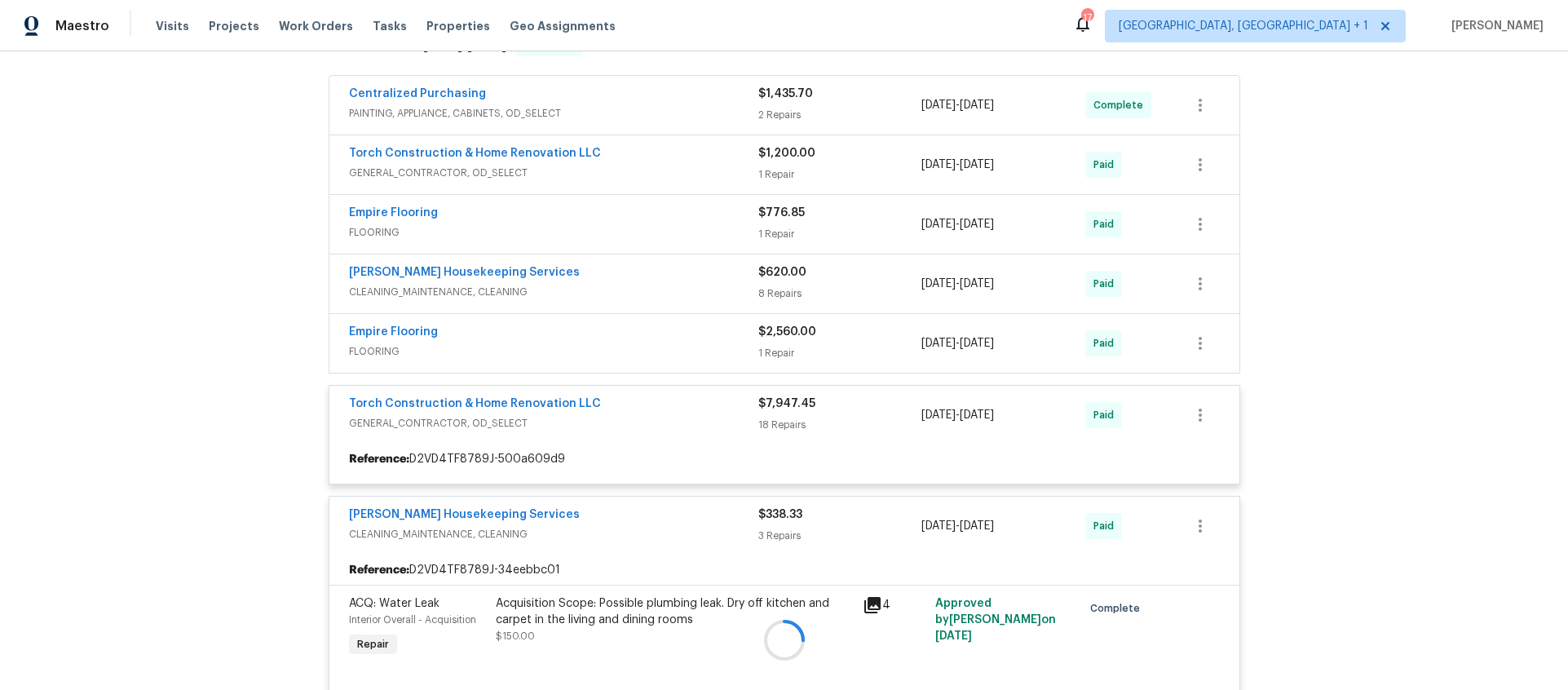
click at [641, 339] on div at bounding box center [784, 639] width 922 height 1239
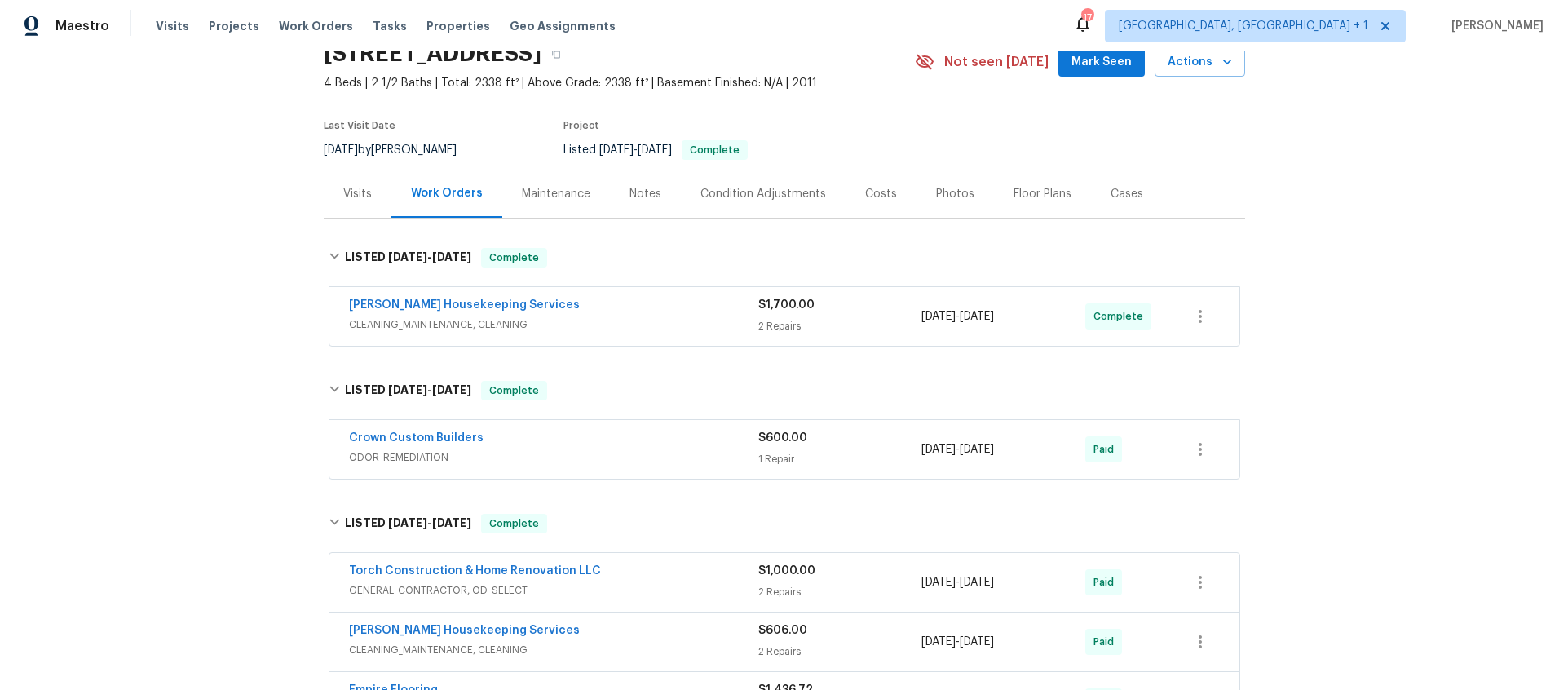
scroll to position [71, 0]
